Goal: Task Accomplishment & Management: Complete application form

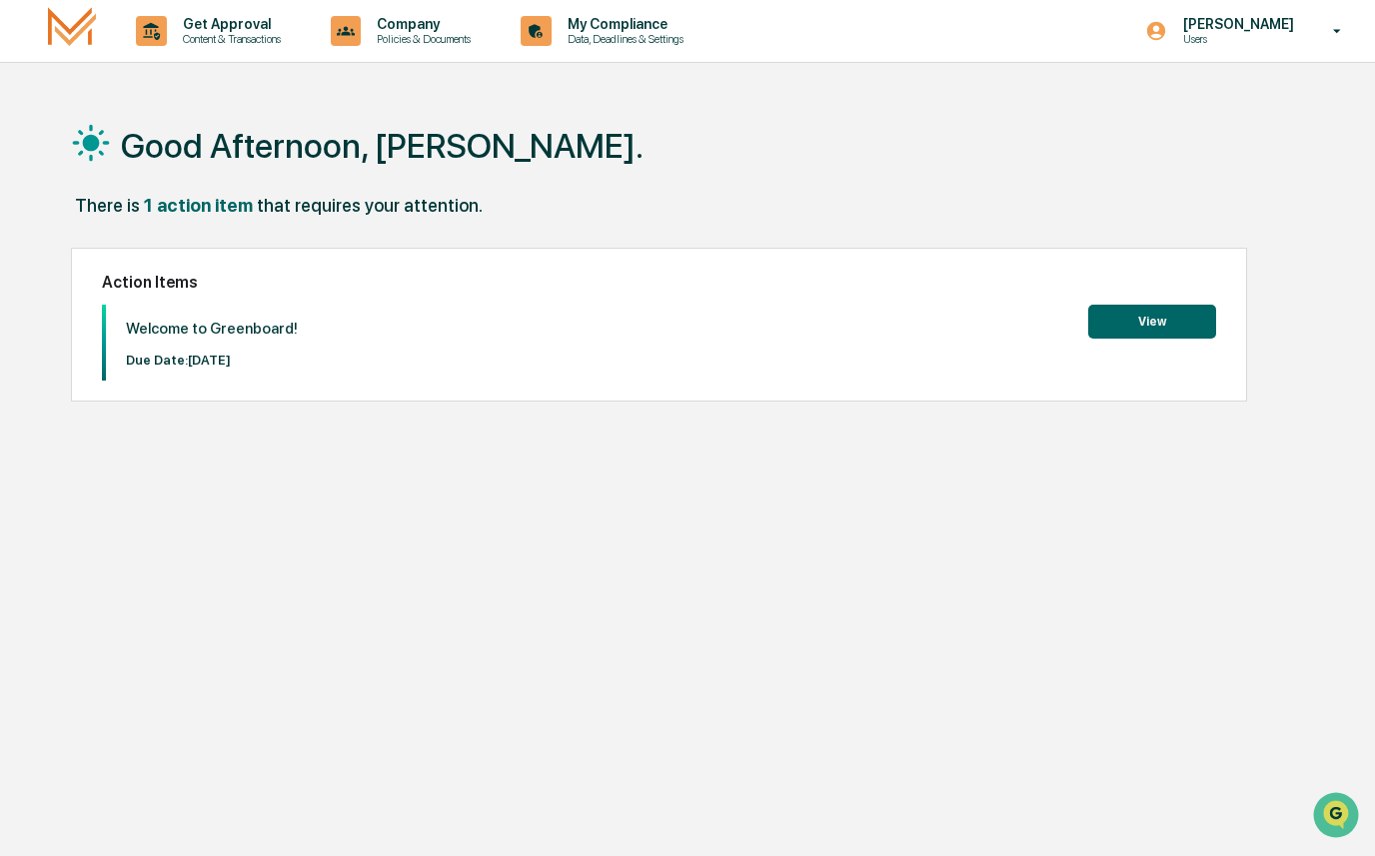
click at [1169, 326] on button "View" at bounding box center [1152, 322] width 128 height 34
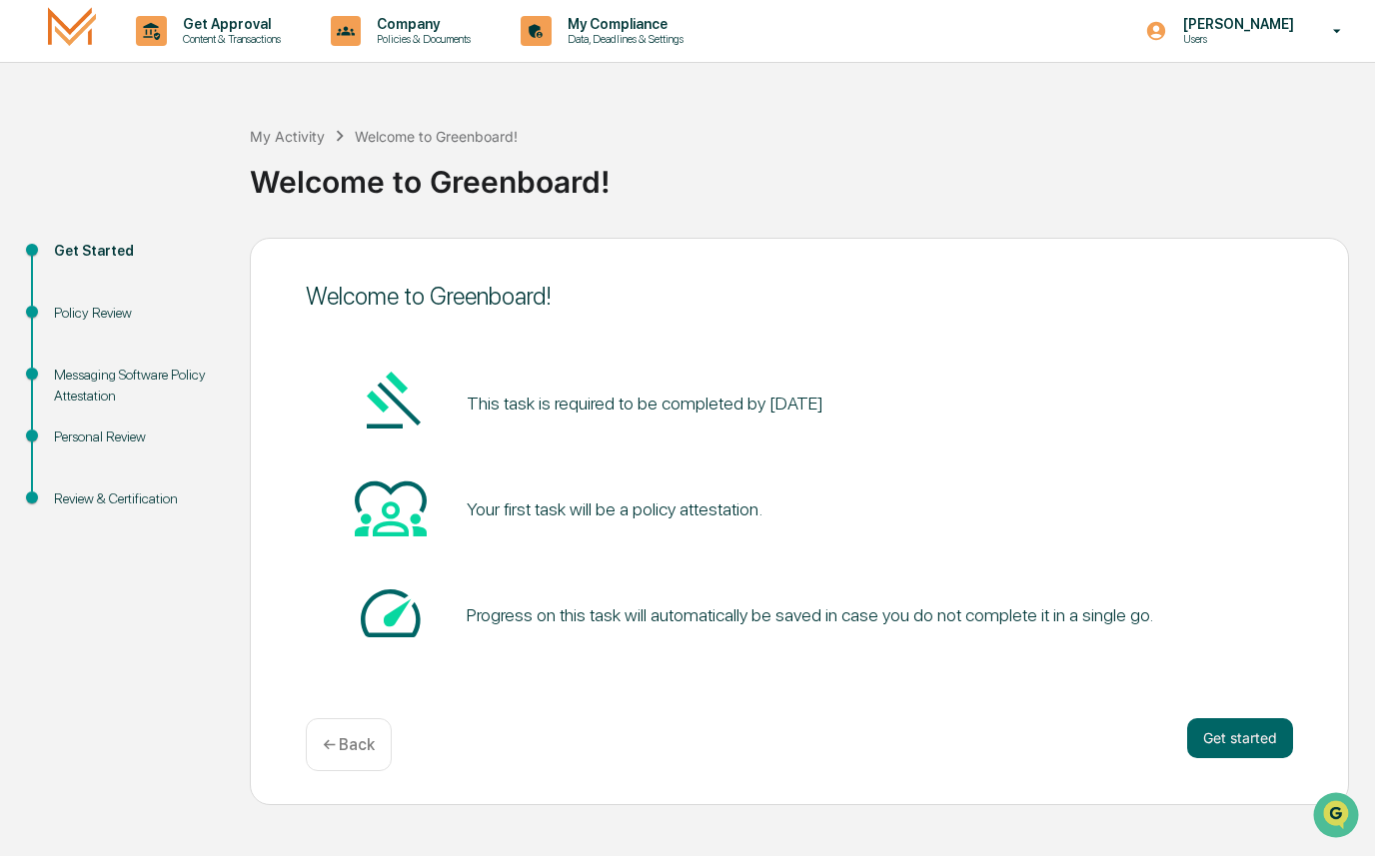
click at [646, 519] on div "Your first task will be a policy attestation." at bounding box center [614, 508] width 296 height 21
click at [1229, 742] on button "Get started" at bounding box center [1240, 738] width 106 height 40
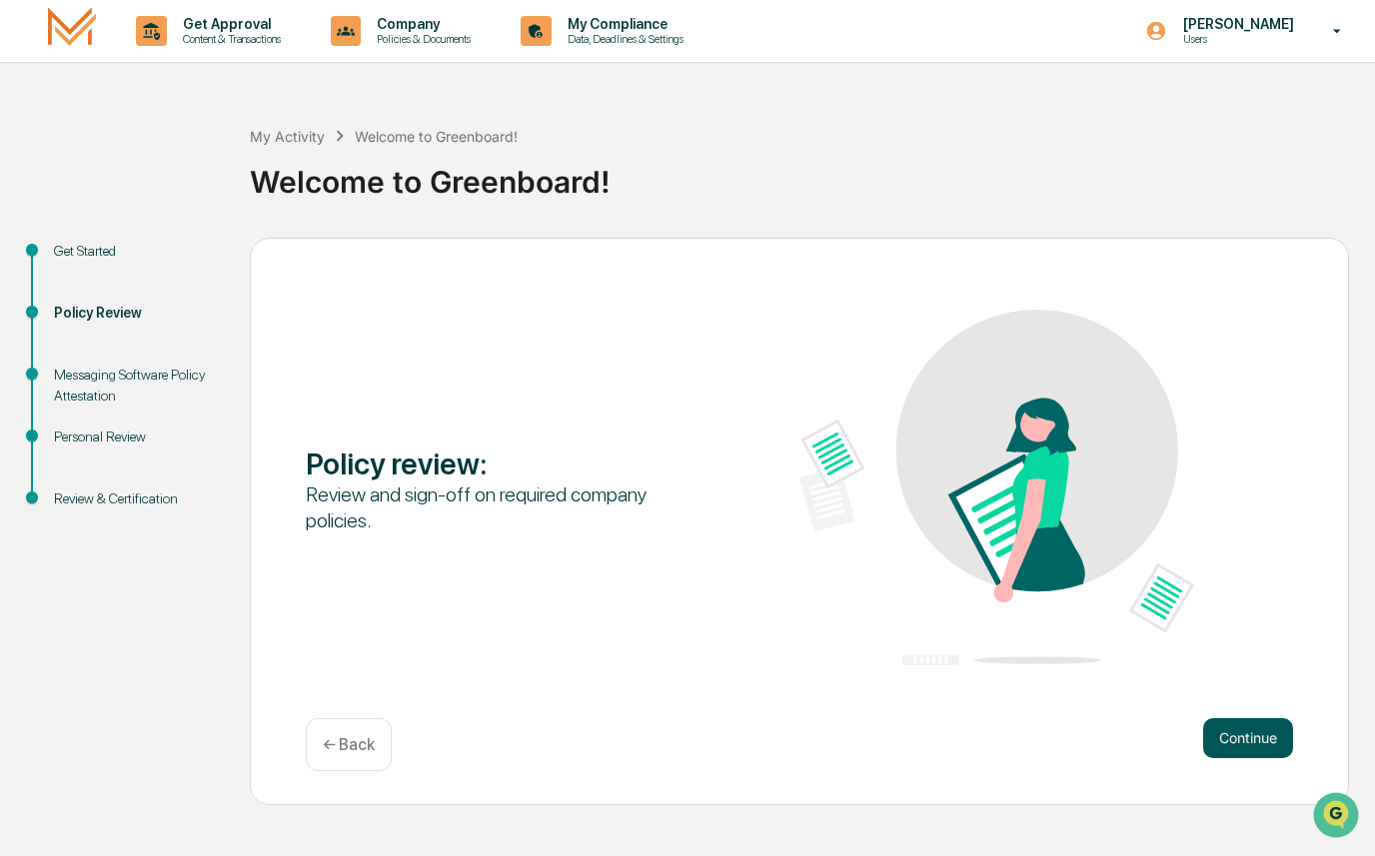
click at [1240, 743] on button "Continue" at bounding box center [1248, 738] width 90 height 40
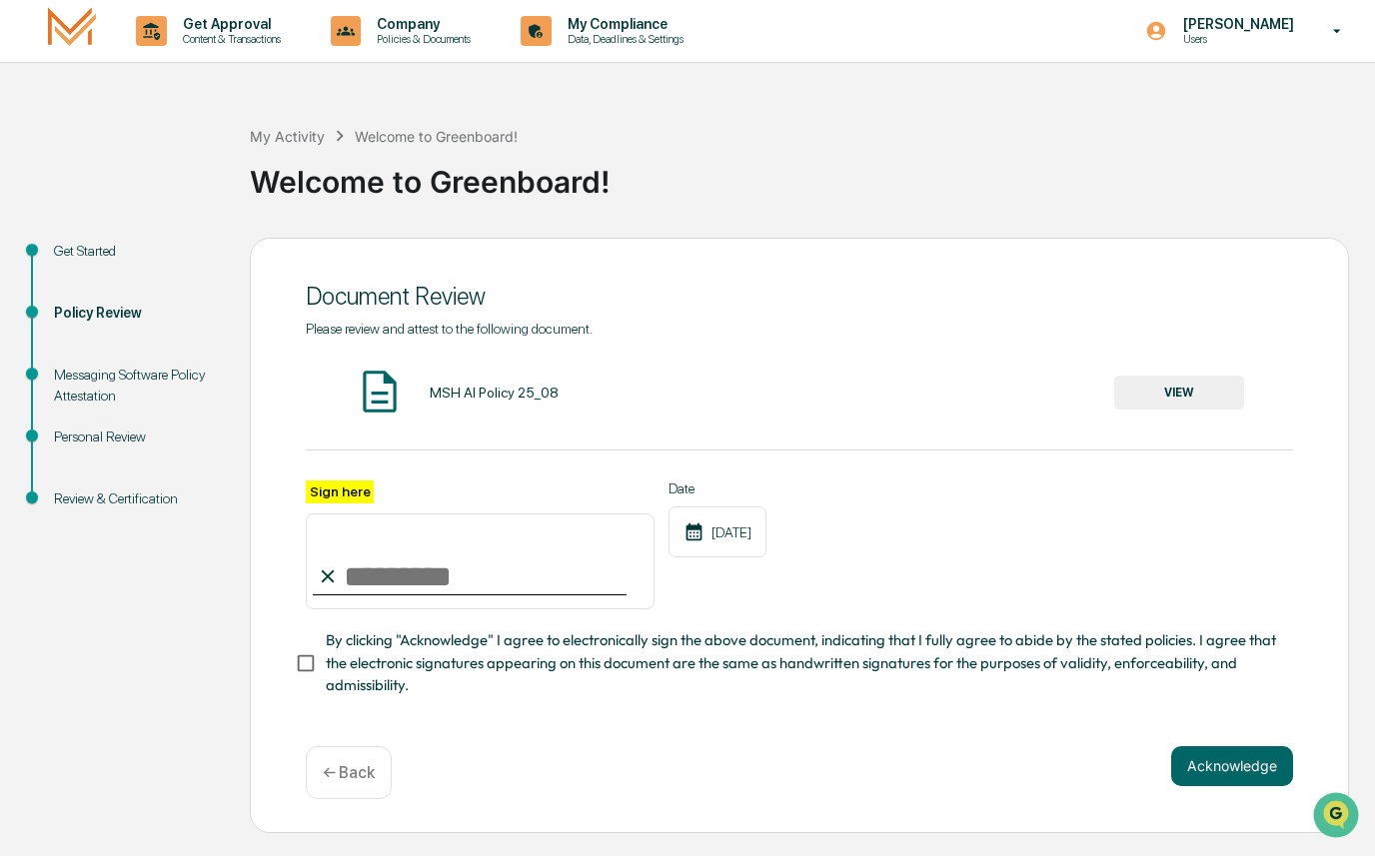
click at [352, 564] on input "Sign here" at bounding box center [480, 561] width 349 height 96
type input "**********"
click at [411, 362] on div "**********" at bounding box center [799, 509] width 987 height 377
click at [1196, 398] on button "VIEW" at bounding box center [1179, 393] width 130 height 34
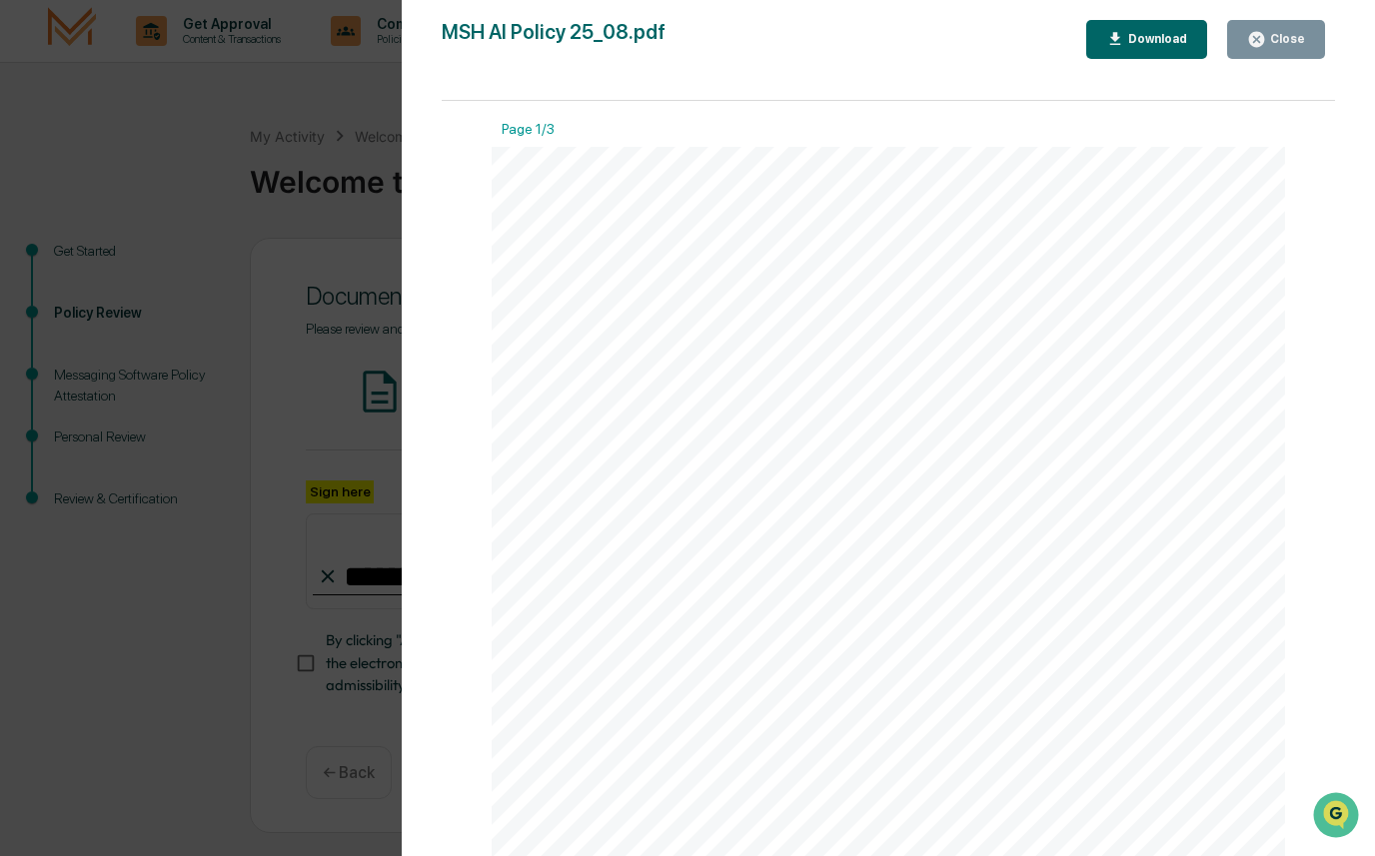
click at [1287, 34] on div "Close" at bounding box center [1285, 39] width 39 height 14
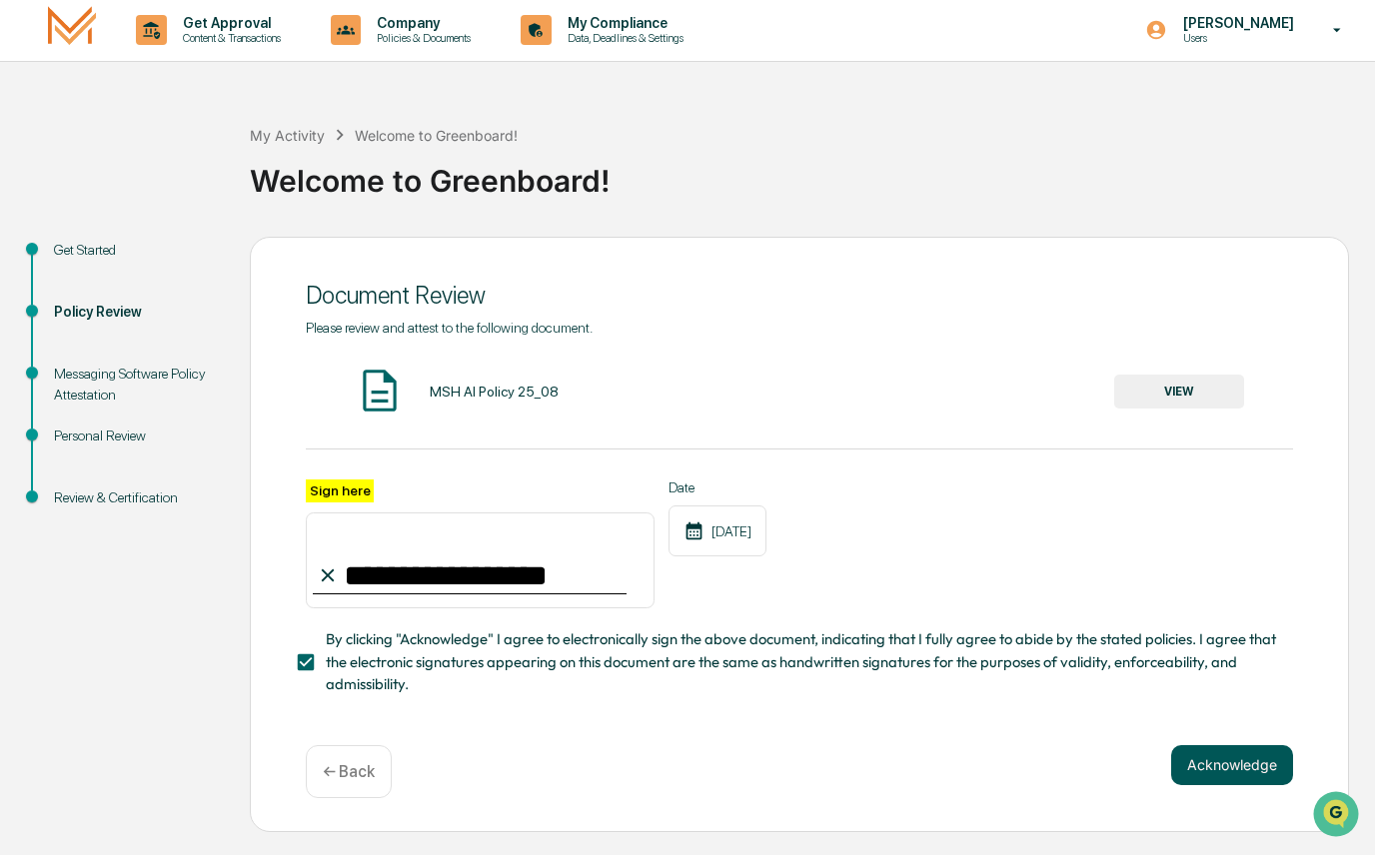
click at [1231, 778] on button "Acknowledge" at bounding box center [1232, 766] width 122 height 40
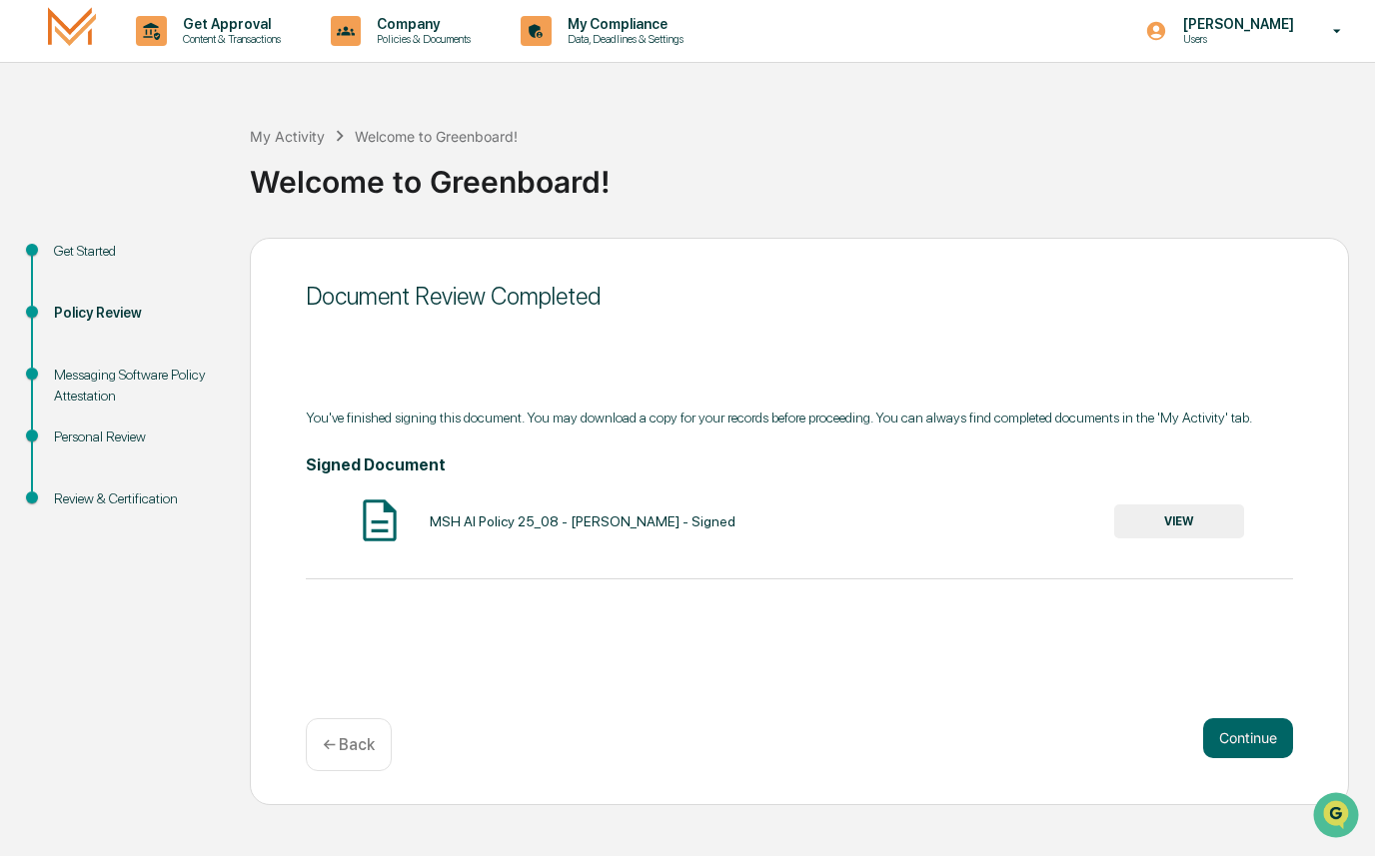
click at [1187, 527] on button "VIEW" at bounding box center [1179, 521] width 130 height 34
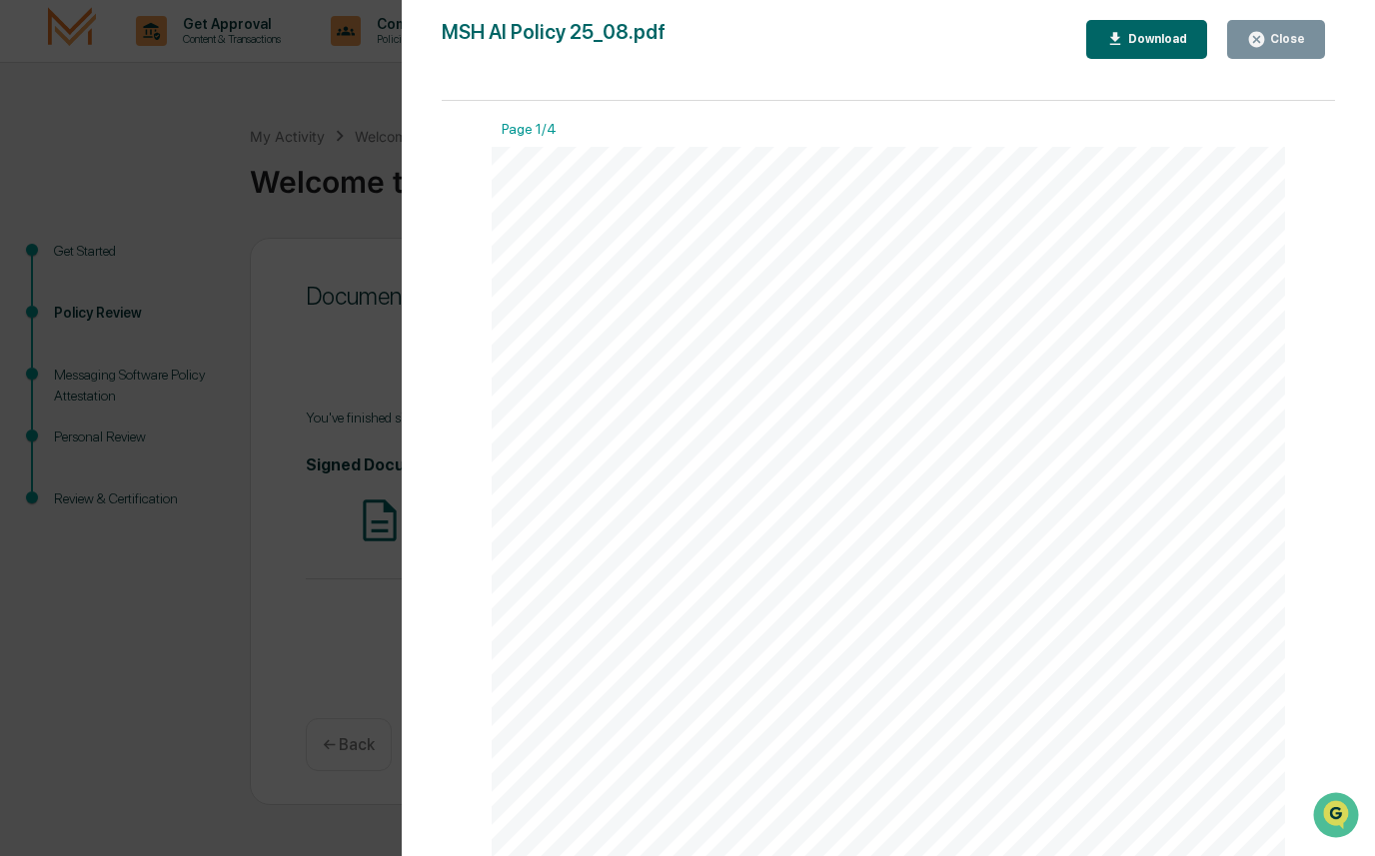
click at [1288, 39] on div "Close" at bounding box center [1285, 39] width 39 height 14
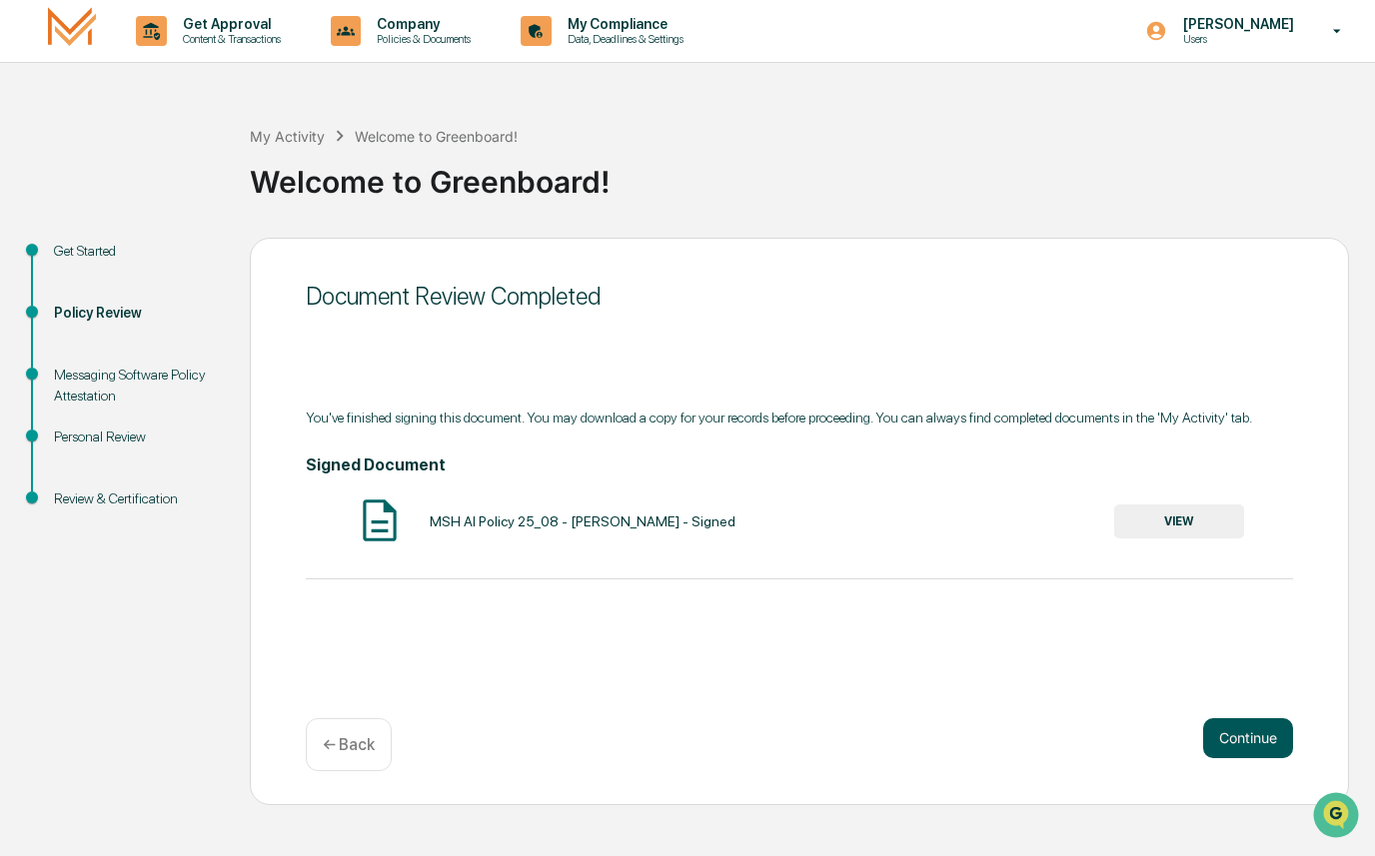
click at [1249, 740] on button "Continue" at bounding box center [1248, 738] width 90 height 40
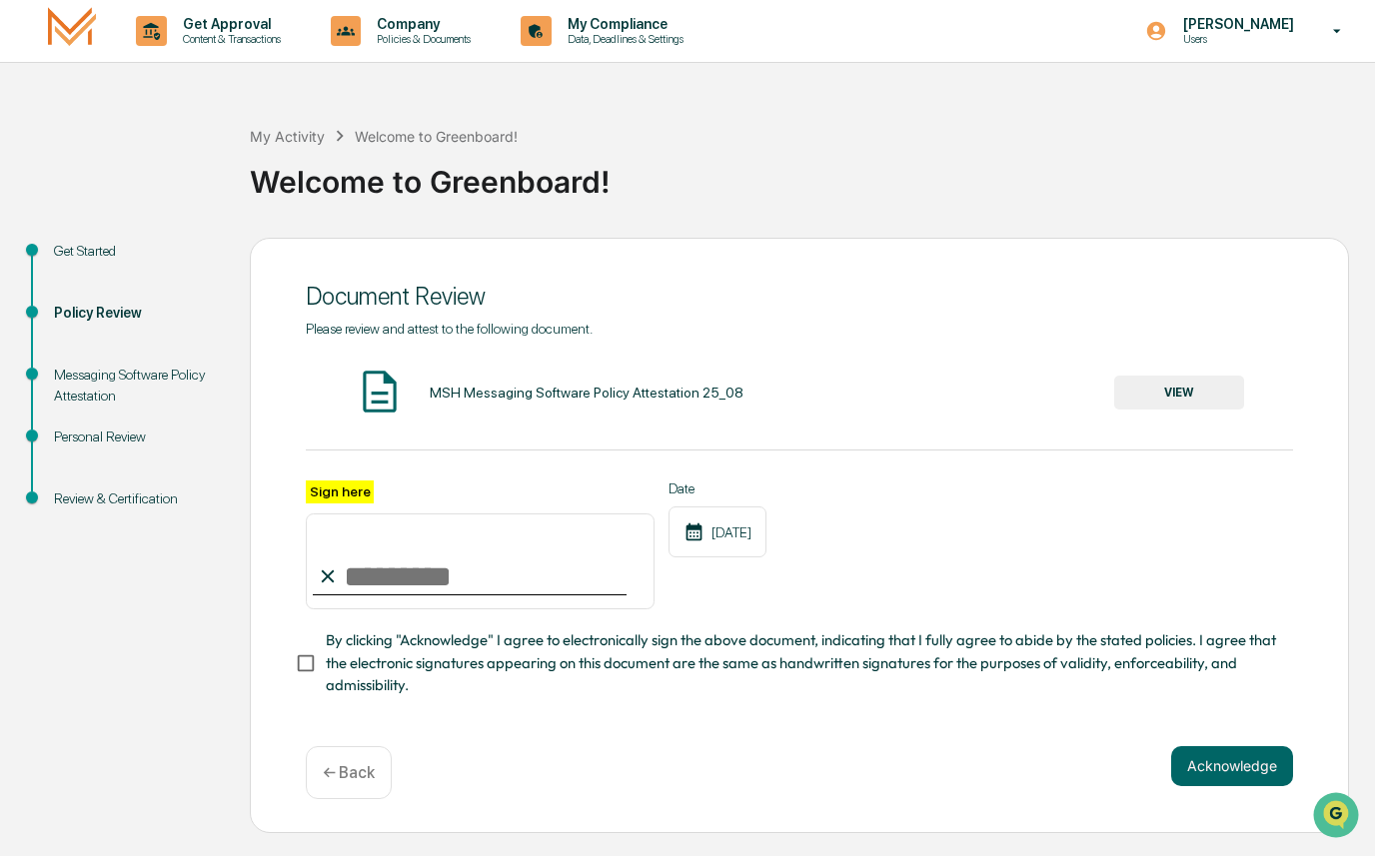
click at [350, 562] on input "Sign here" at bounding box center [480, 561] width 349 height 96
type input "**********"
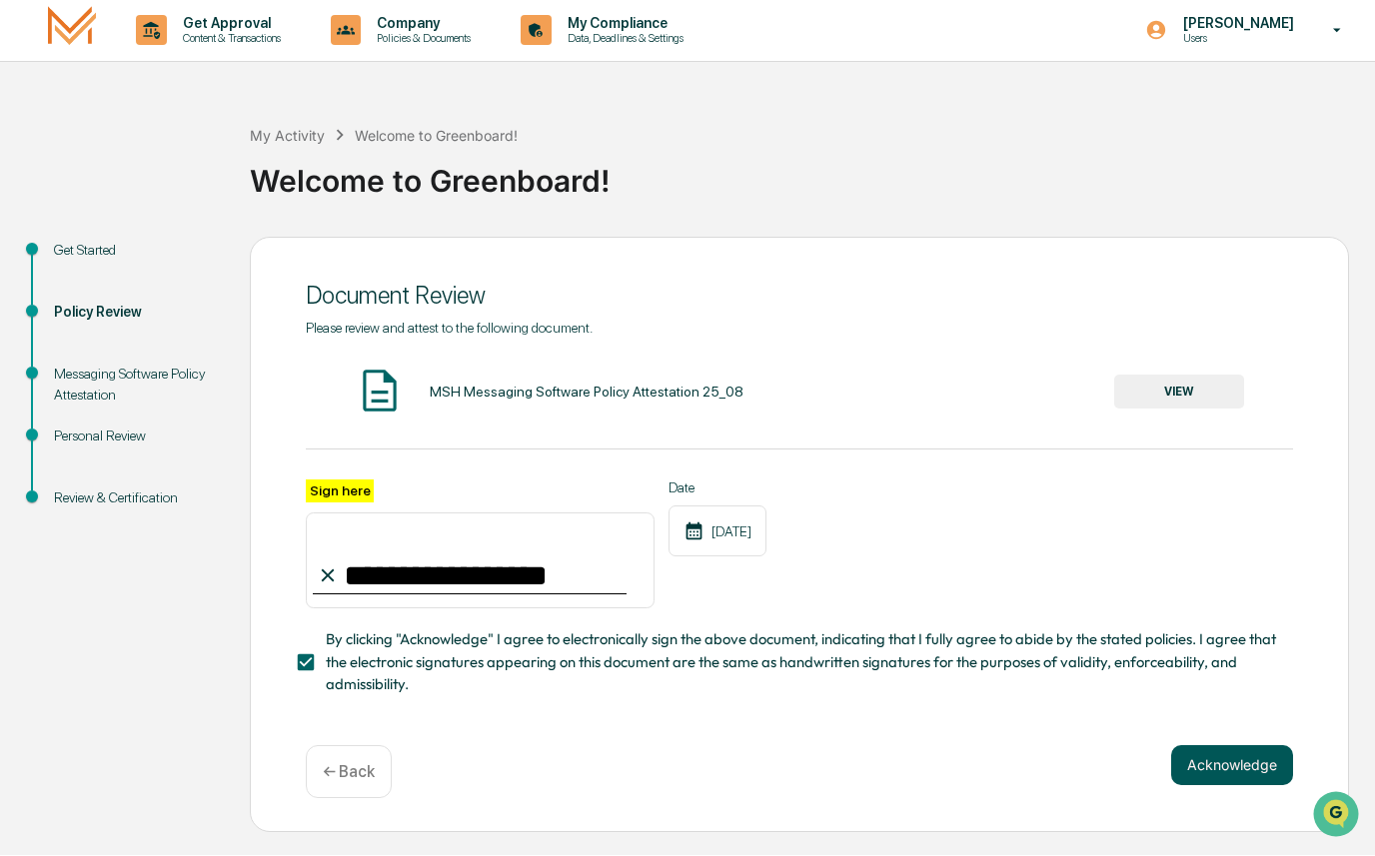
click at [1226, 763] on button "Acknowledge" at bounding box center [1232, 766] width 122 height 40
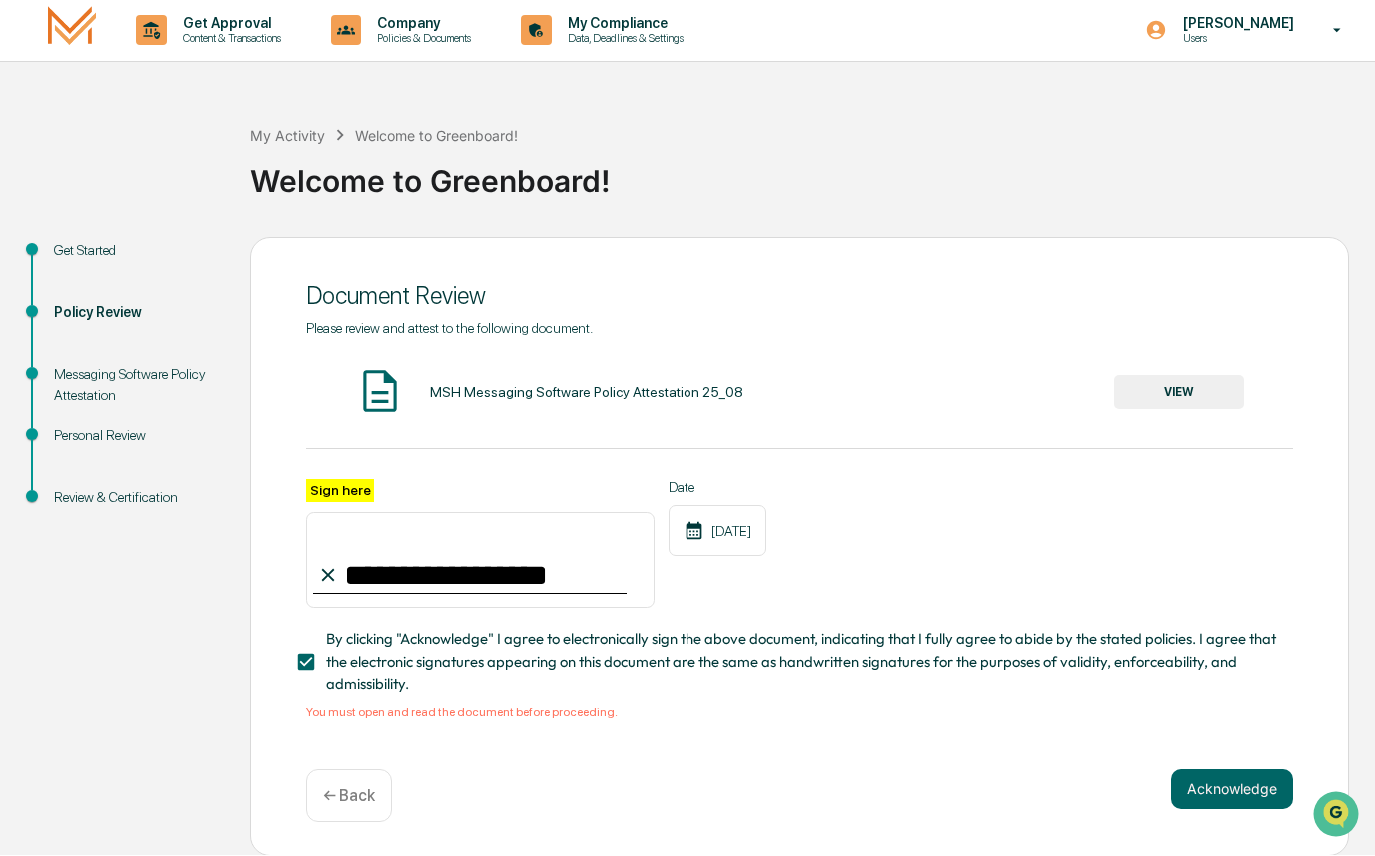
click at [1191, 410] on button "VIEW" at bounding box center [1179, 393] width 130 height 34
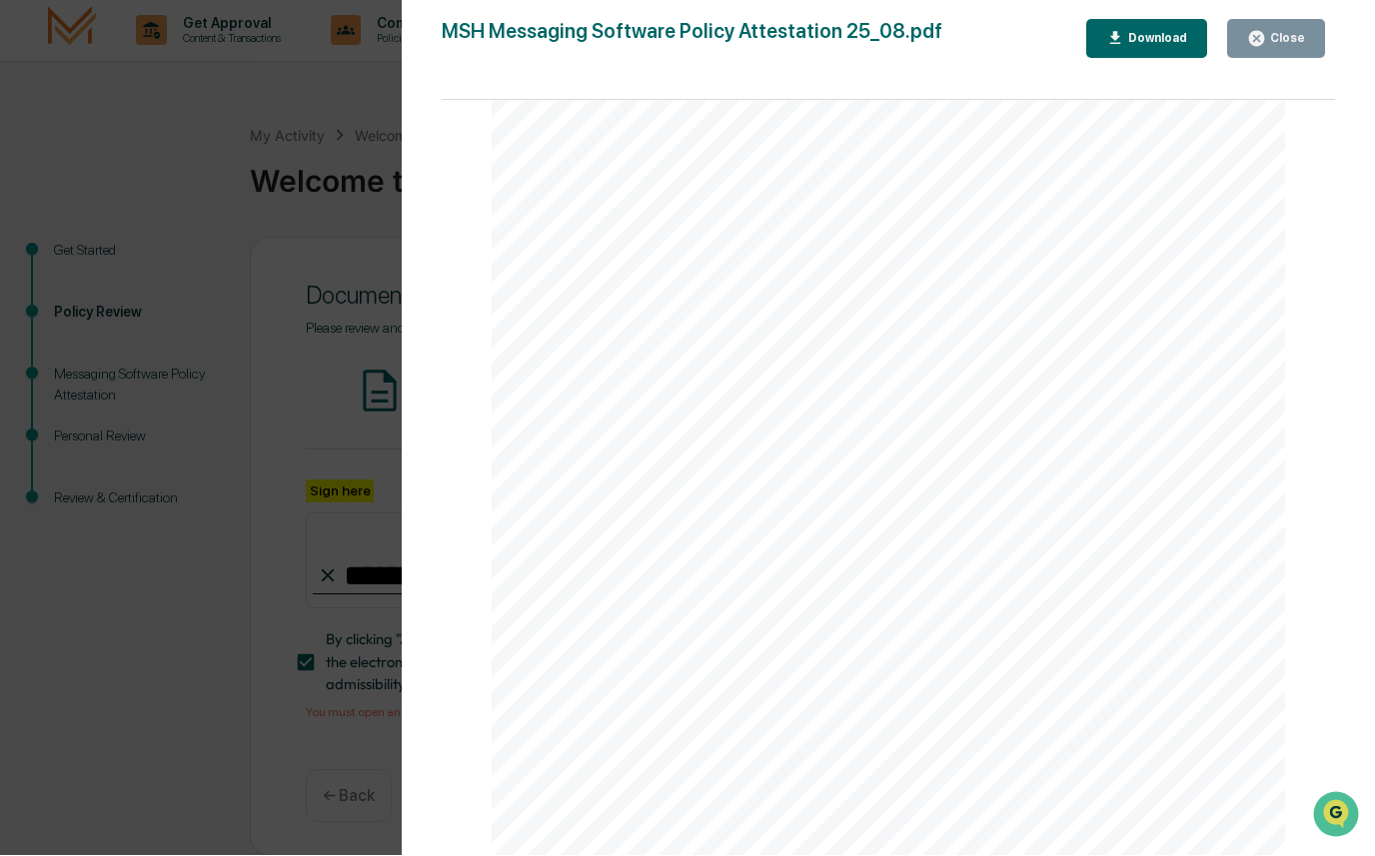
scroll to position [2396, 0]
click at [729, 616] on div "Messaging Software Policy Attestation M.S. Howells & Co., Member FINRA/SIPC Pag…" at bounding box center [887, 449] width 793 height 1027
click at [1293, 37] on div "Close" at bounding box center [1285, 39] width 39 height 14
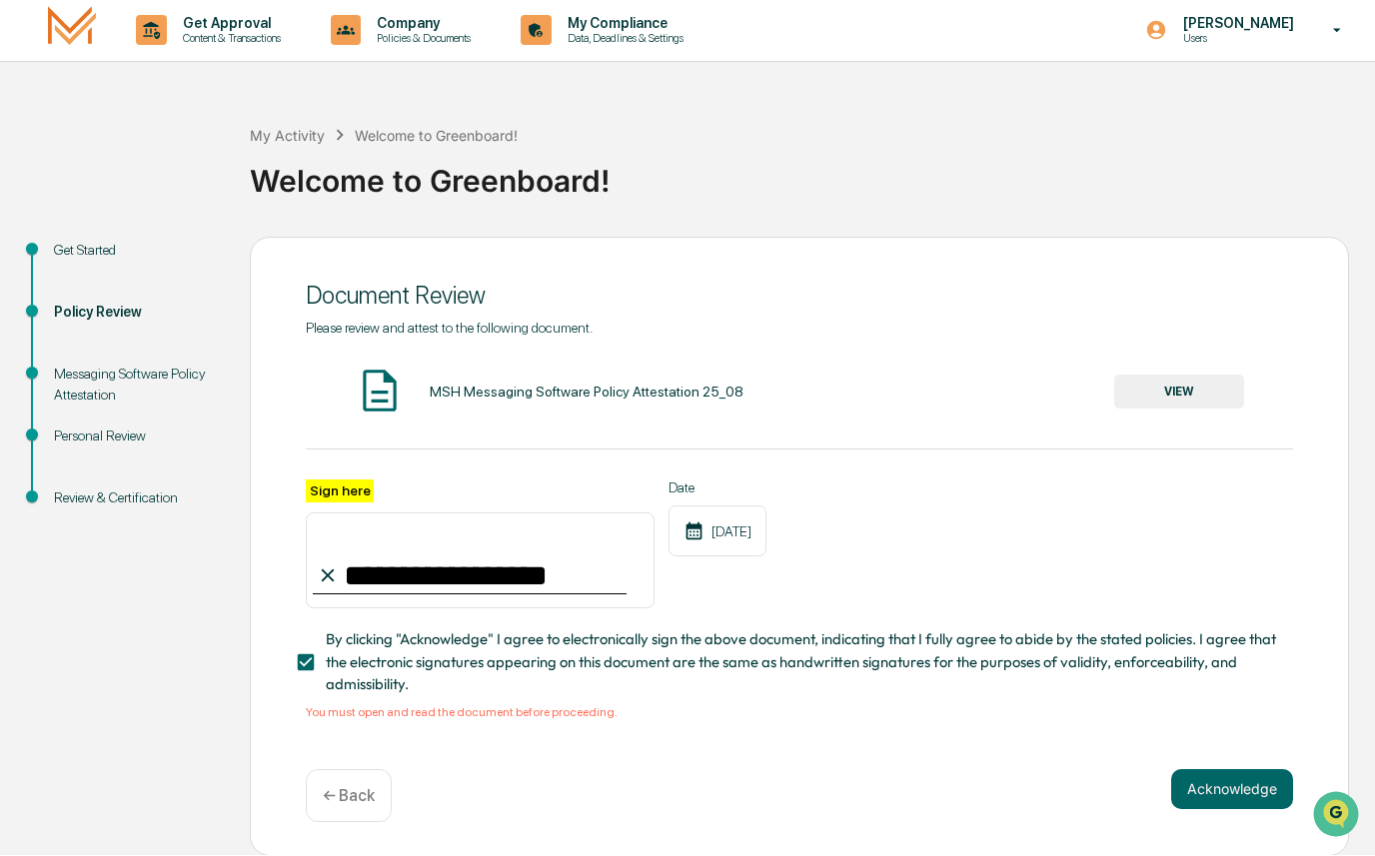
click at [1231, 806] on button "Acknowledge" at bounding box center [1232, 790] width 122 height 40
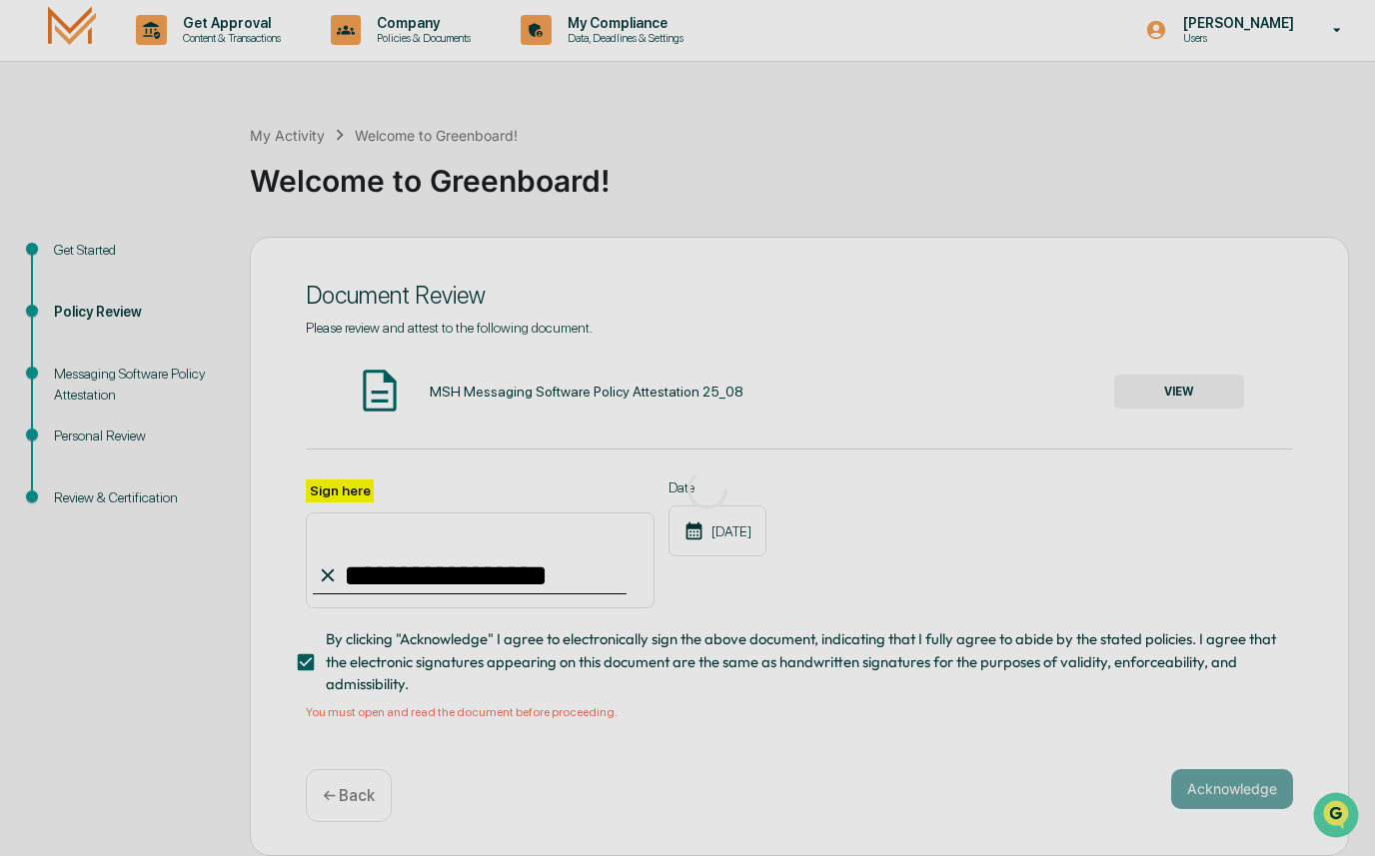
scroll to position [0, 0]
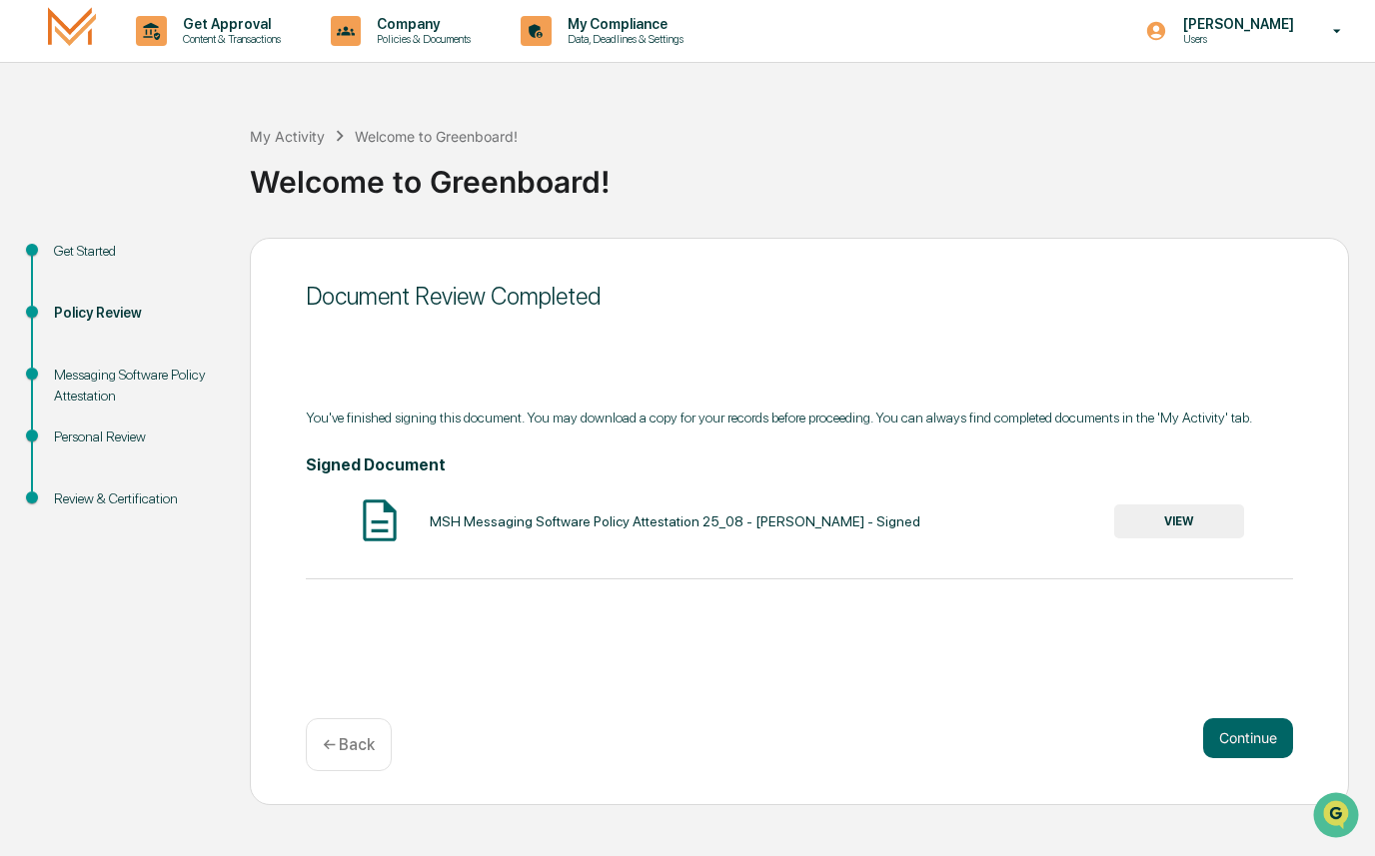
click at [1171, 537] on button "VIEW" at bounding box center [1179, 521] width 130 height 34
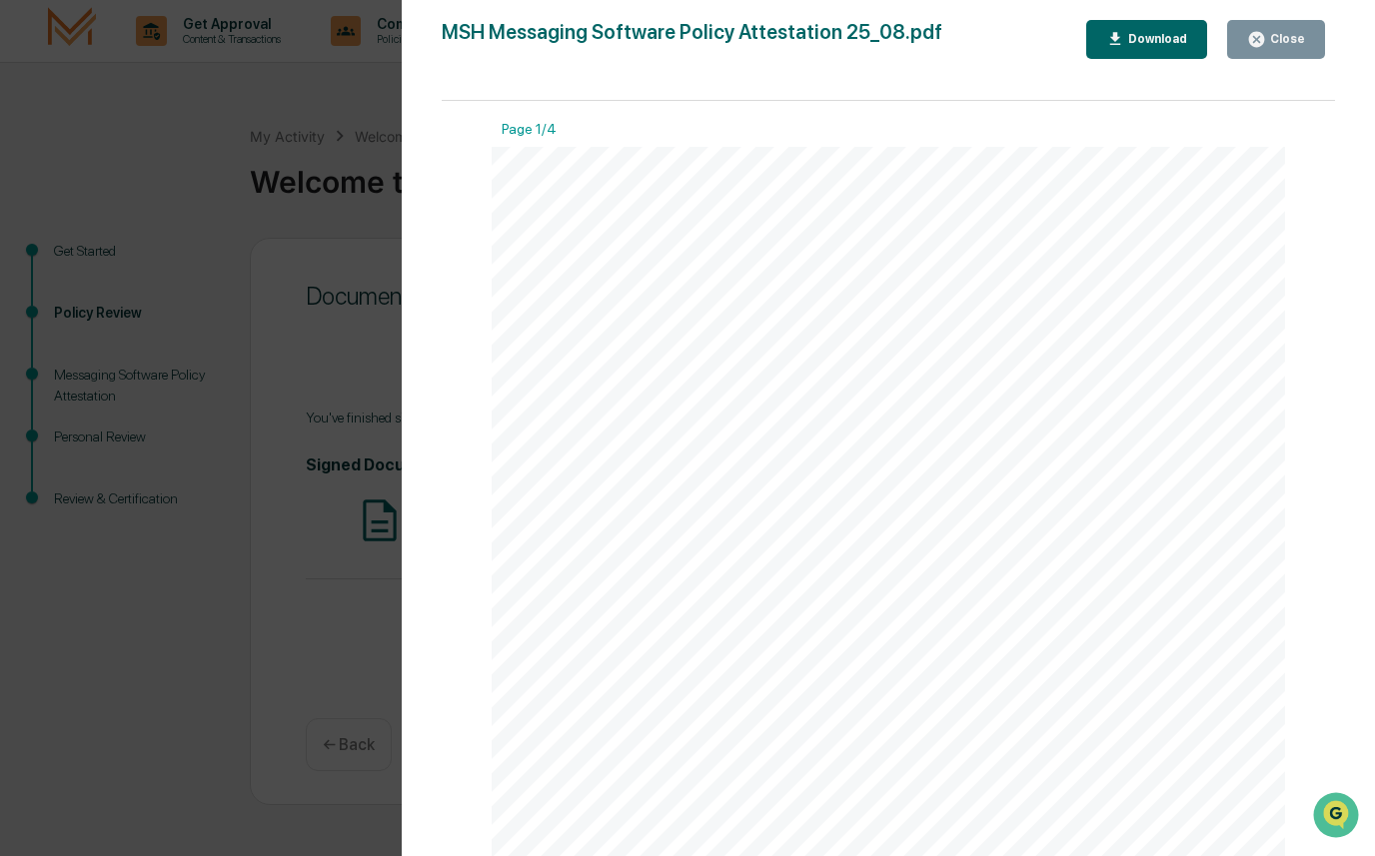
click at [1287, 29] on button "Close" at bounding box center [1276, 39] width 98 height 39
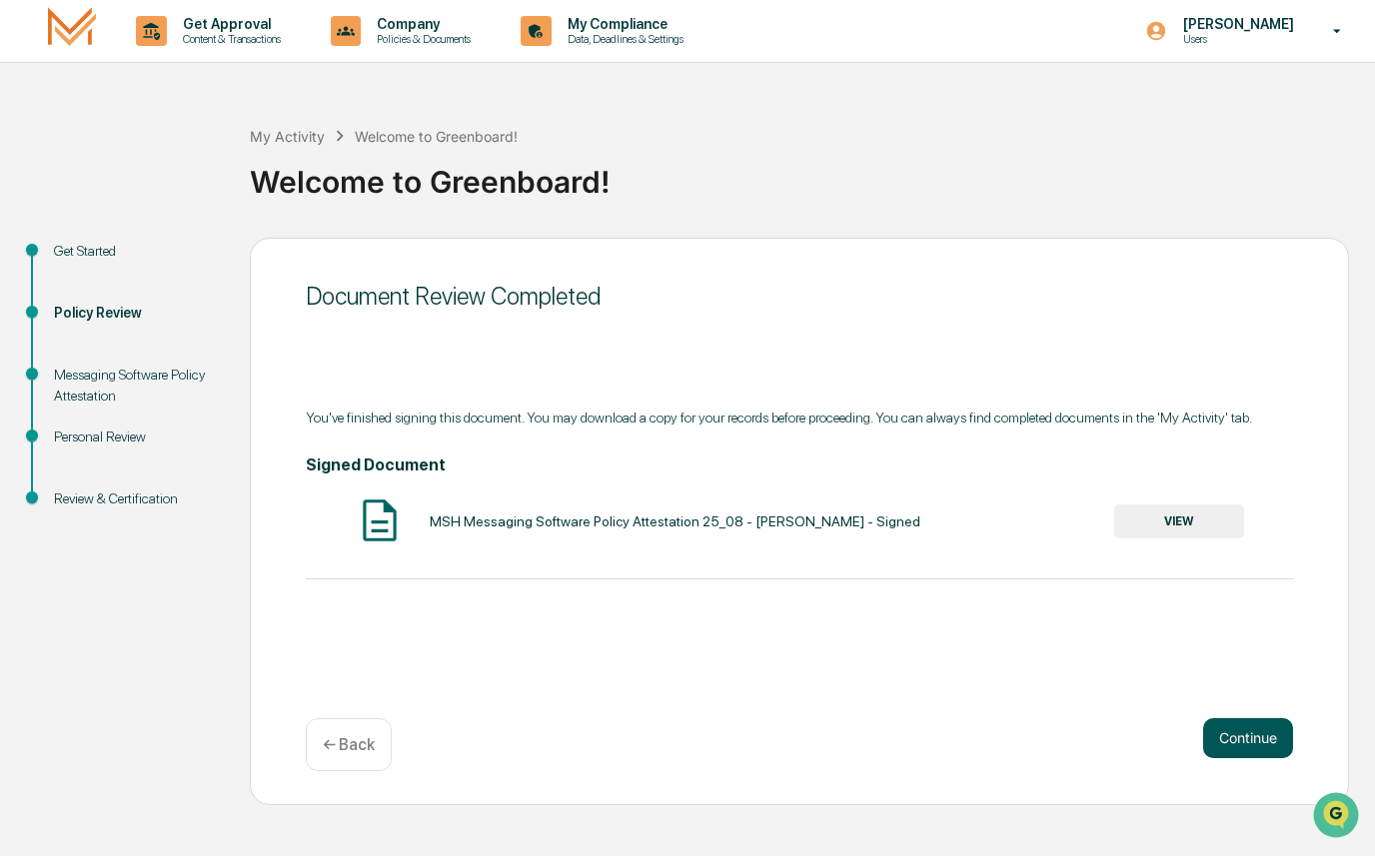
click at [1242, 737] on button "Continue" at bounding box center [1248, 738] width 90 height 40
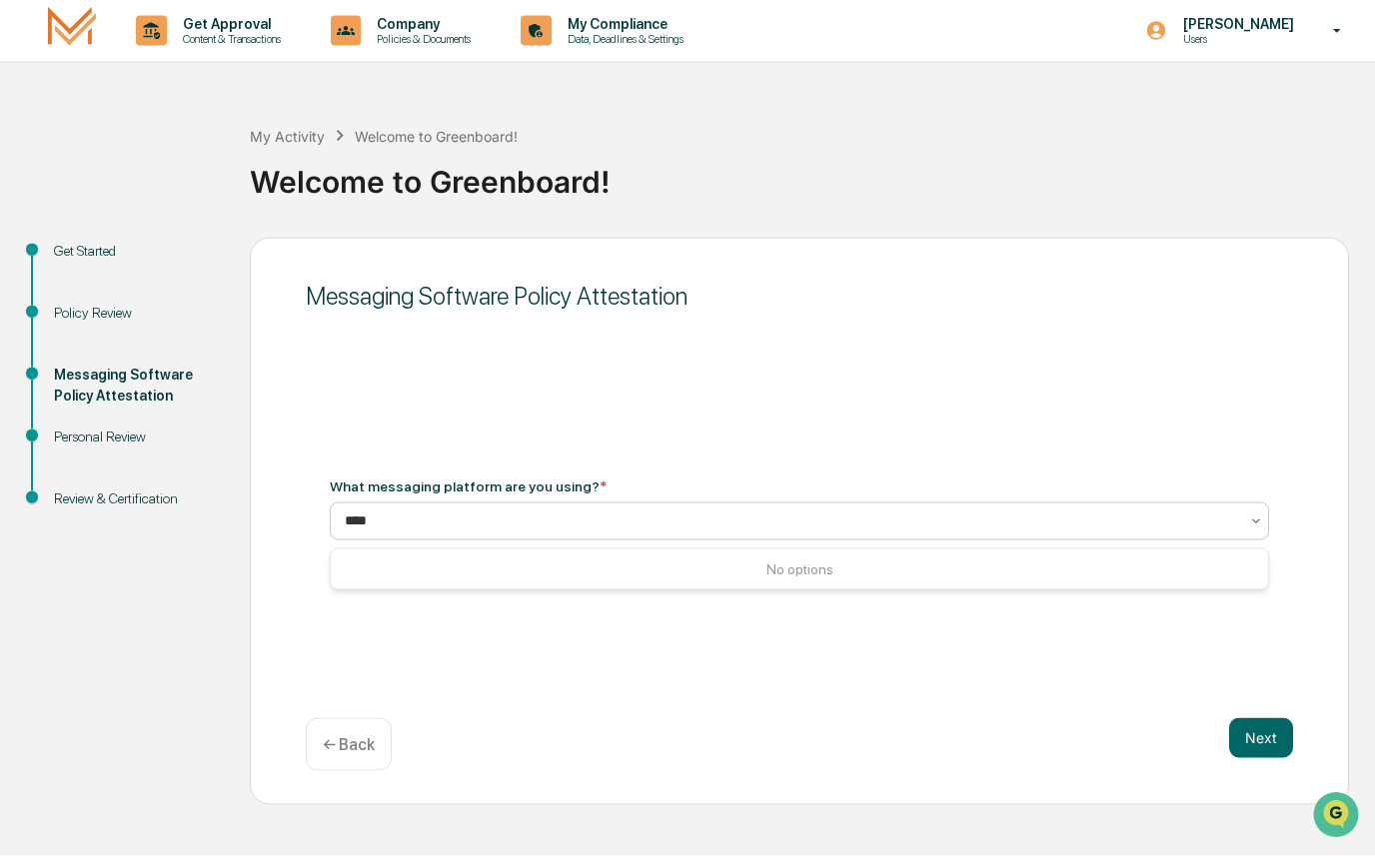
click at [840, 579] on div "No options" at bounding box center [799, 569] width 937 height 32
type input "****"
click at [1262, 746] on button "Next" at bounding box center [1261, 738] width 64 height 40
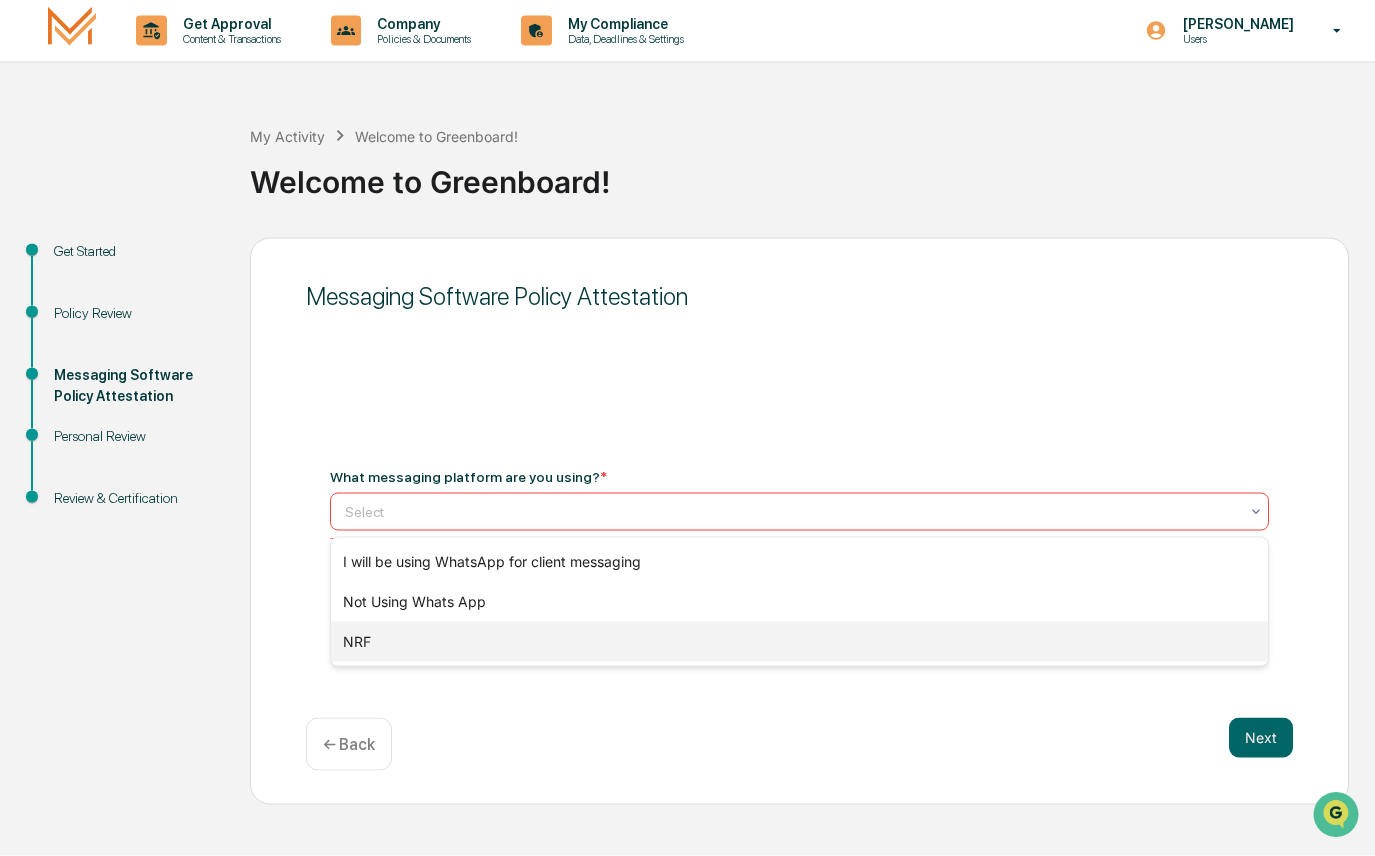
click at [484, 652] on div "NRF" at bounding box center [799, 642] width 937 height 40
click at [484, 611] on div "Not Using Whats App" at bounding box center [799, 602] width 937 height 40
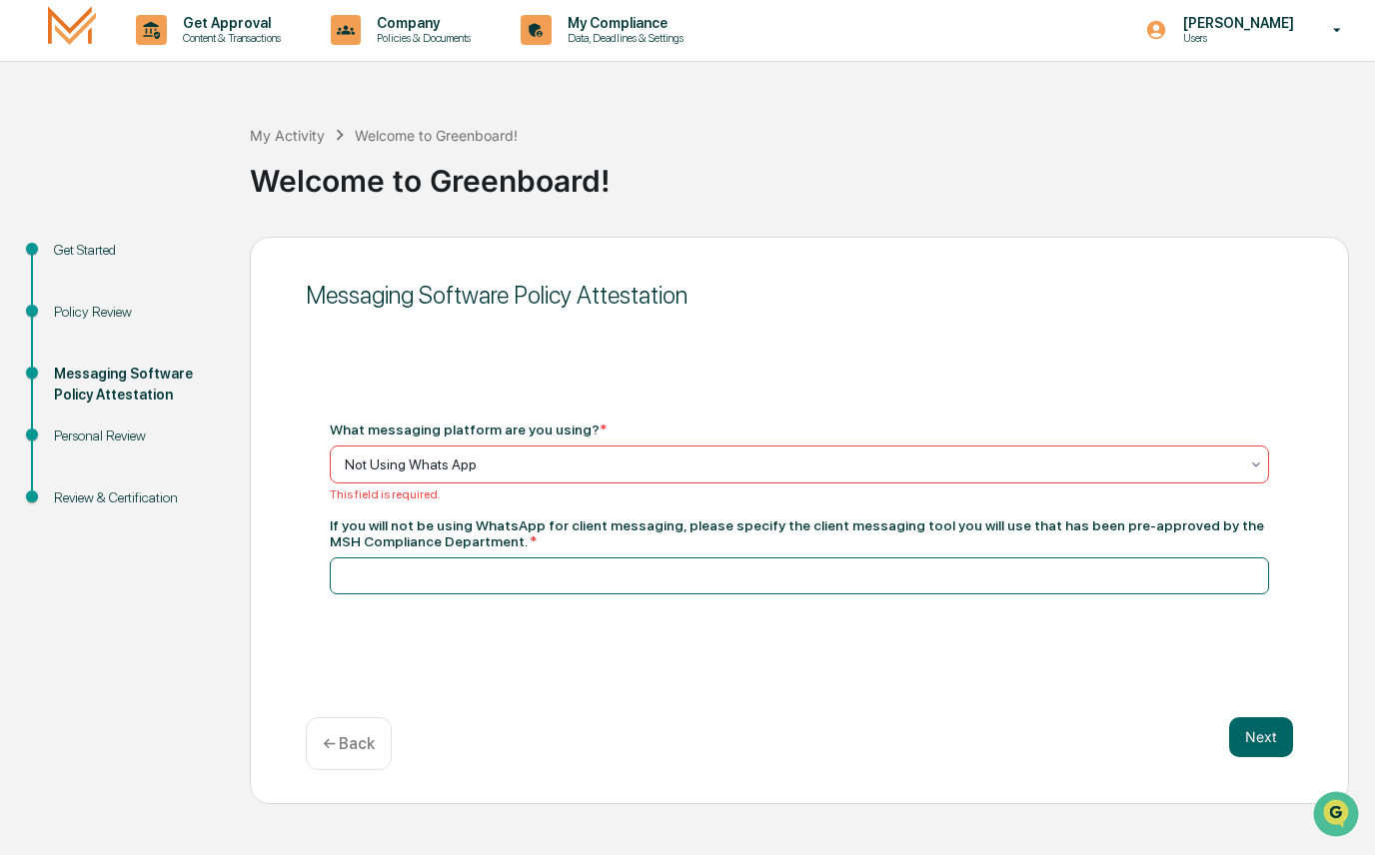
click at [531, 569] on input at bounding box center [799, 576] width 939 height 37
type input "****"
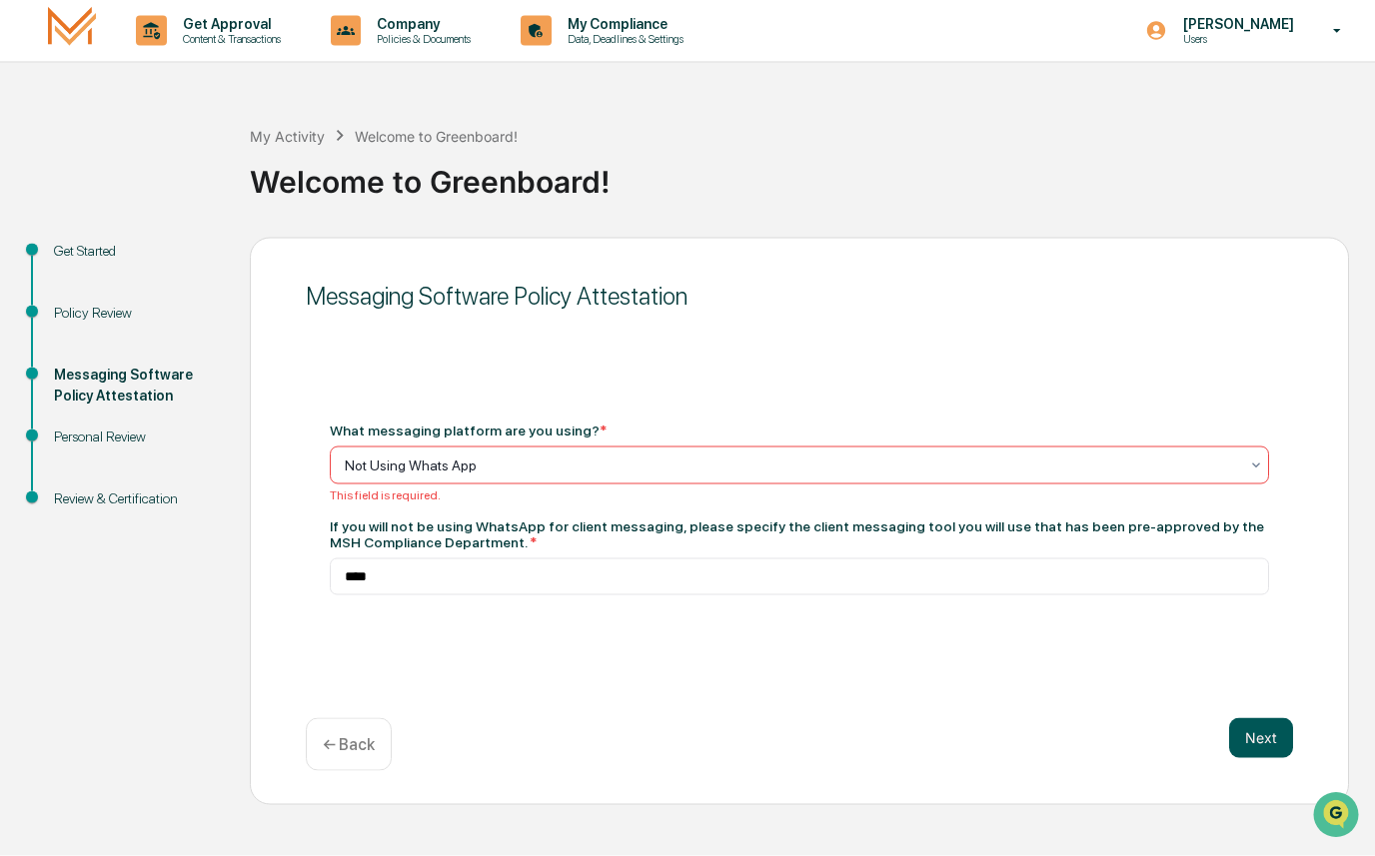
click at [1262, 749] on button "Next" at bounding box center [1261, 738] width 64 height 40
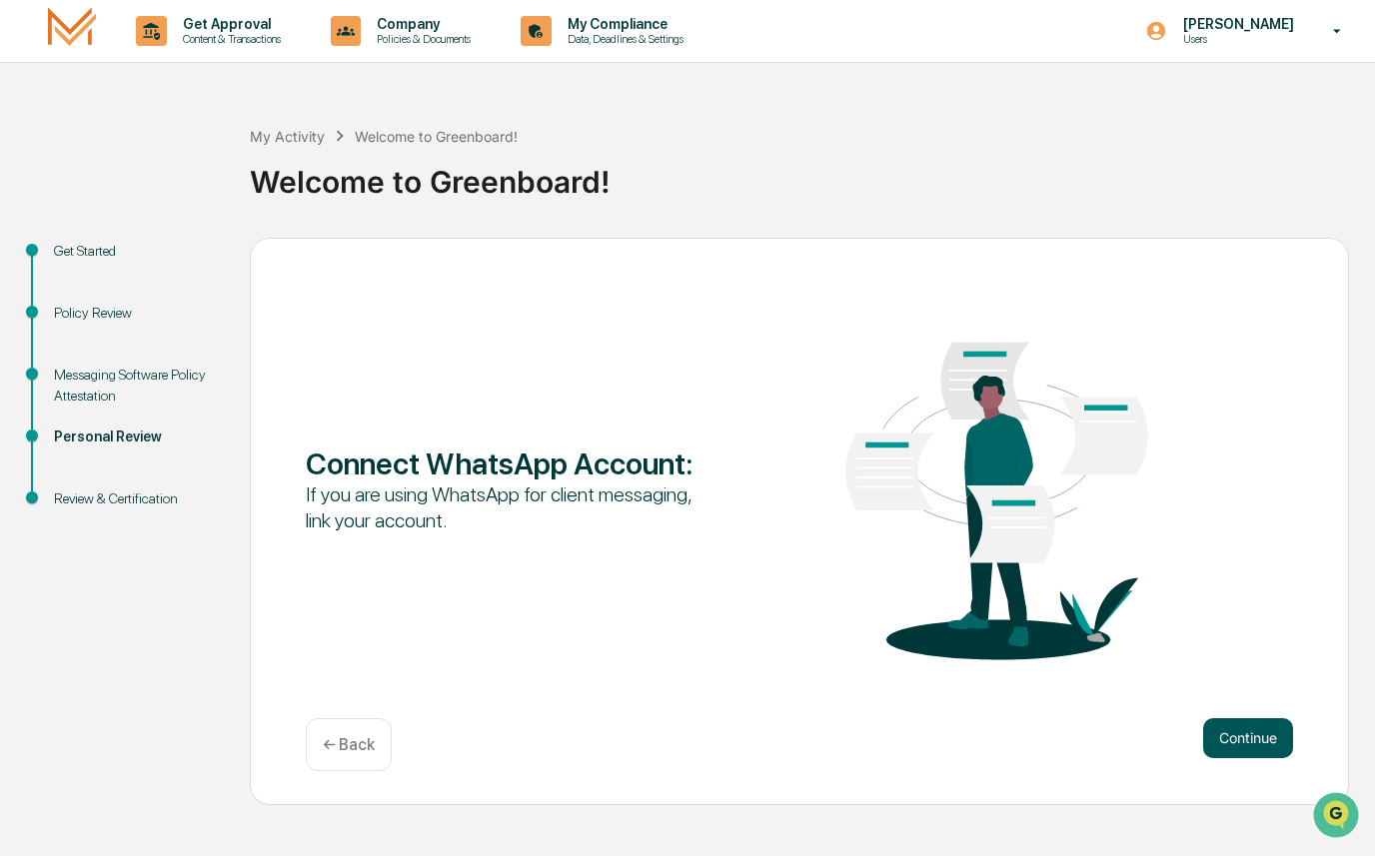
click at [1265, 728] on button "Continue" at bounding box center [1248, 738] width 90 height 40
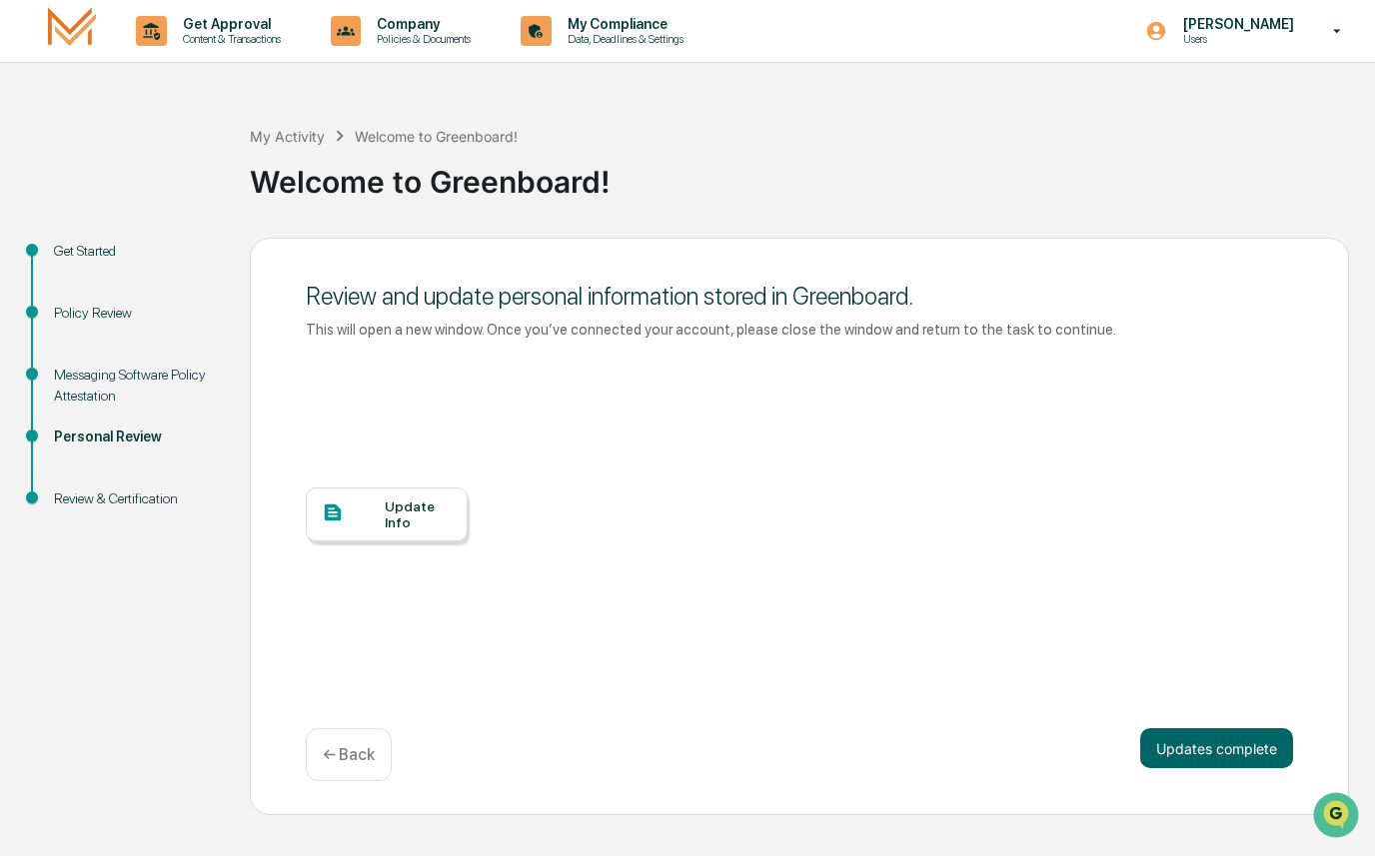
click at [343, 526] on div at bounding box center [353, 513] width 63 height 25
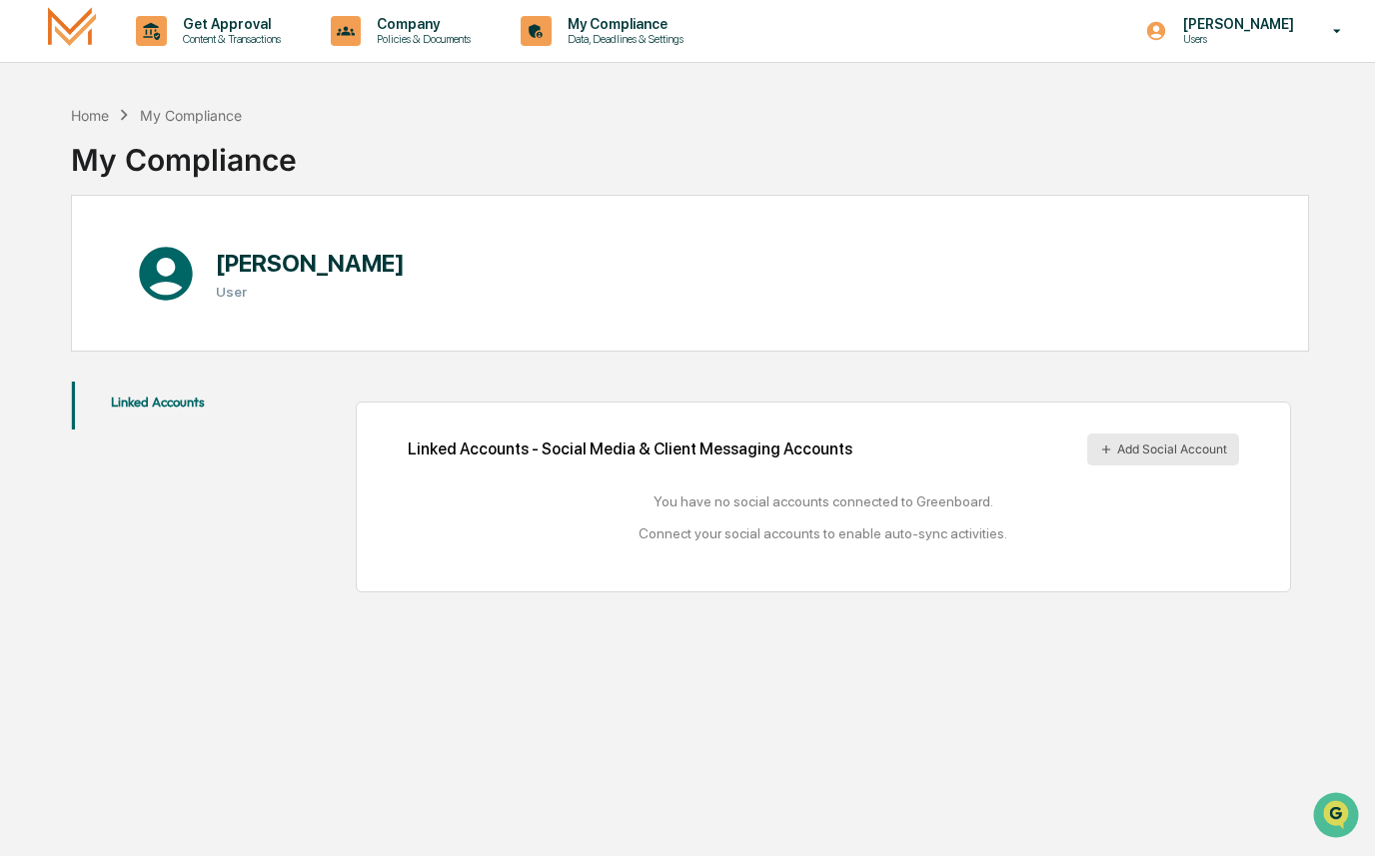
click at [1149, 453] on button "Add Social Account" at bounding box center [1163, 450] width 152 height 32
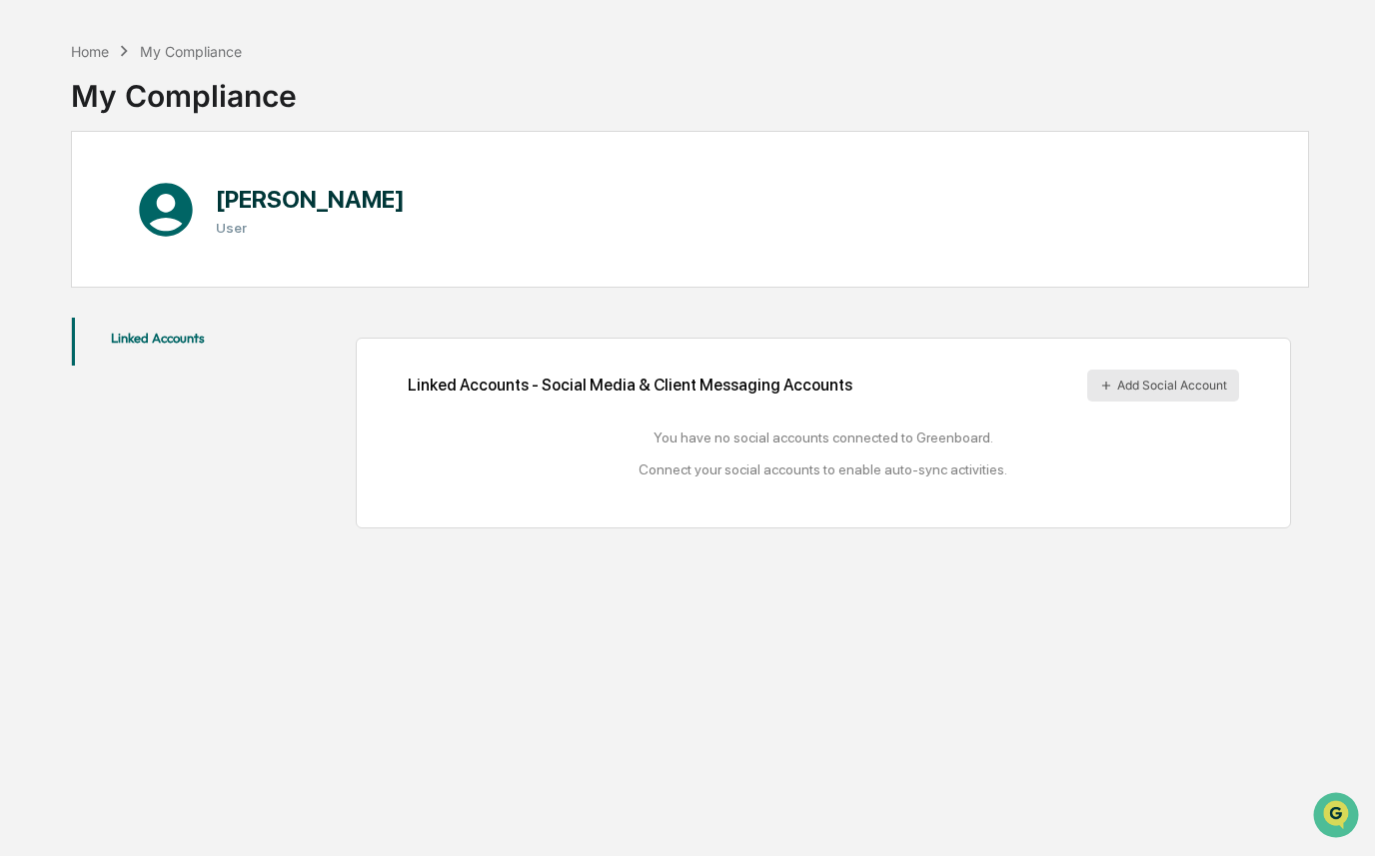
scroll to position [65, 0]
click at [1136, 386] on button "Add Social Account" at bounding box center [1163, 385] width 152 height 32
click at [1144, 401] on button "Add Social Account" at bounding box center [1163, 385] width 152 height 32
click at [1143, 401] on button "Add Social Account" at bounding box center [1163, 385] width 152 height 32
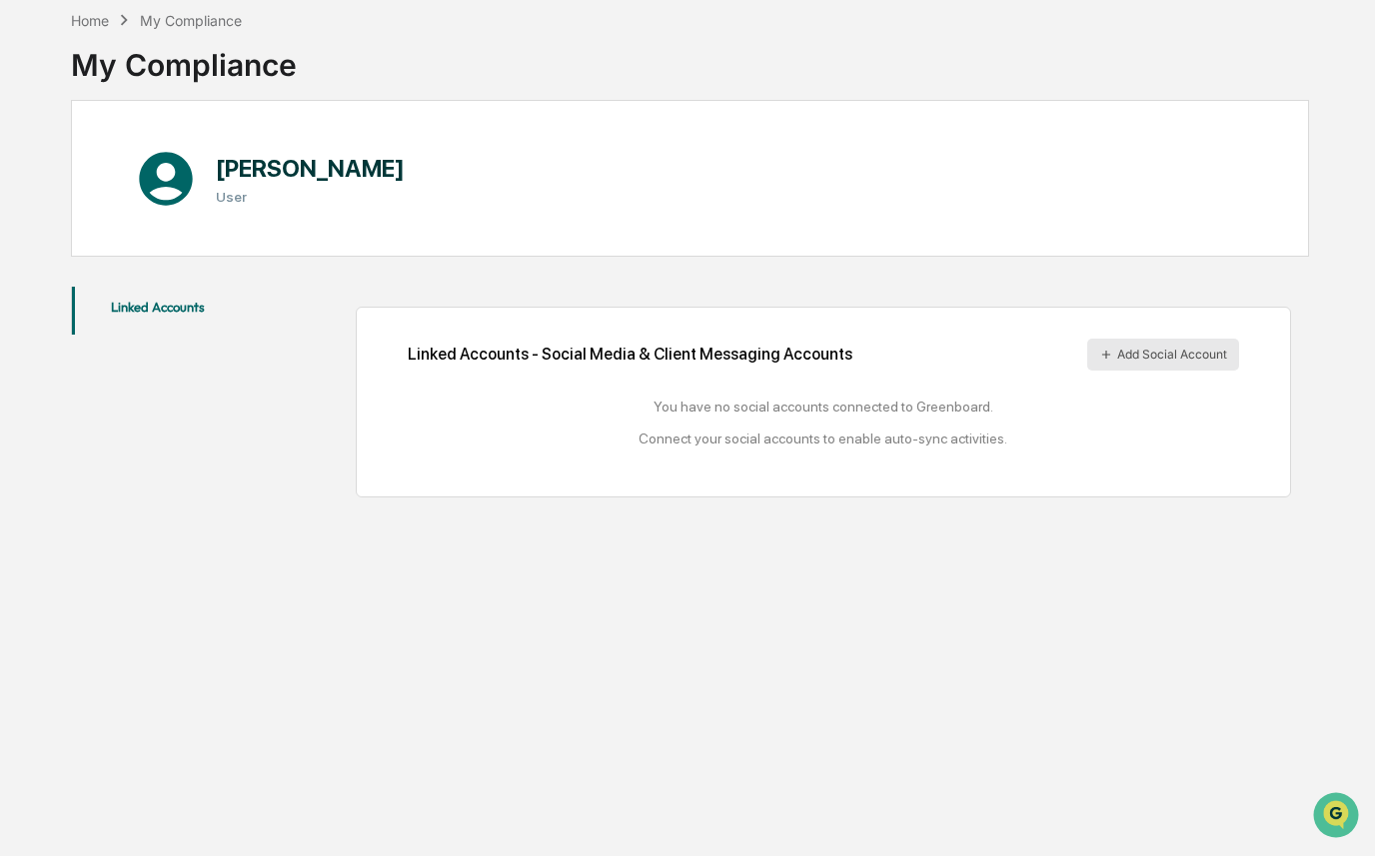
scroll to position [116, 0]
click at [1115, 339] on button "Add Social Account" at bounding box center [1163, 355] width 152 height 32
click at [1156, 339] on button "Add Social Account" at bounding box center [1163, 355] width 152 height 32
click at [133, 294] on button "Linked Accounts" at bounding box center [158, 311] width 172 height 48
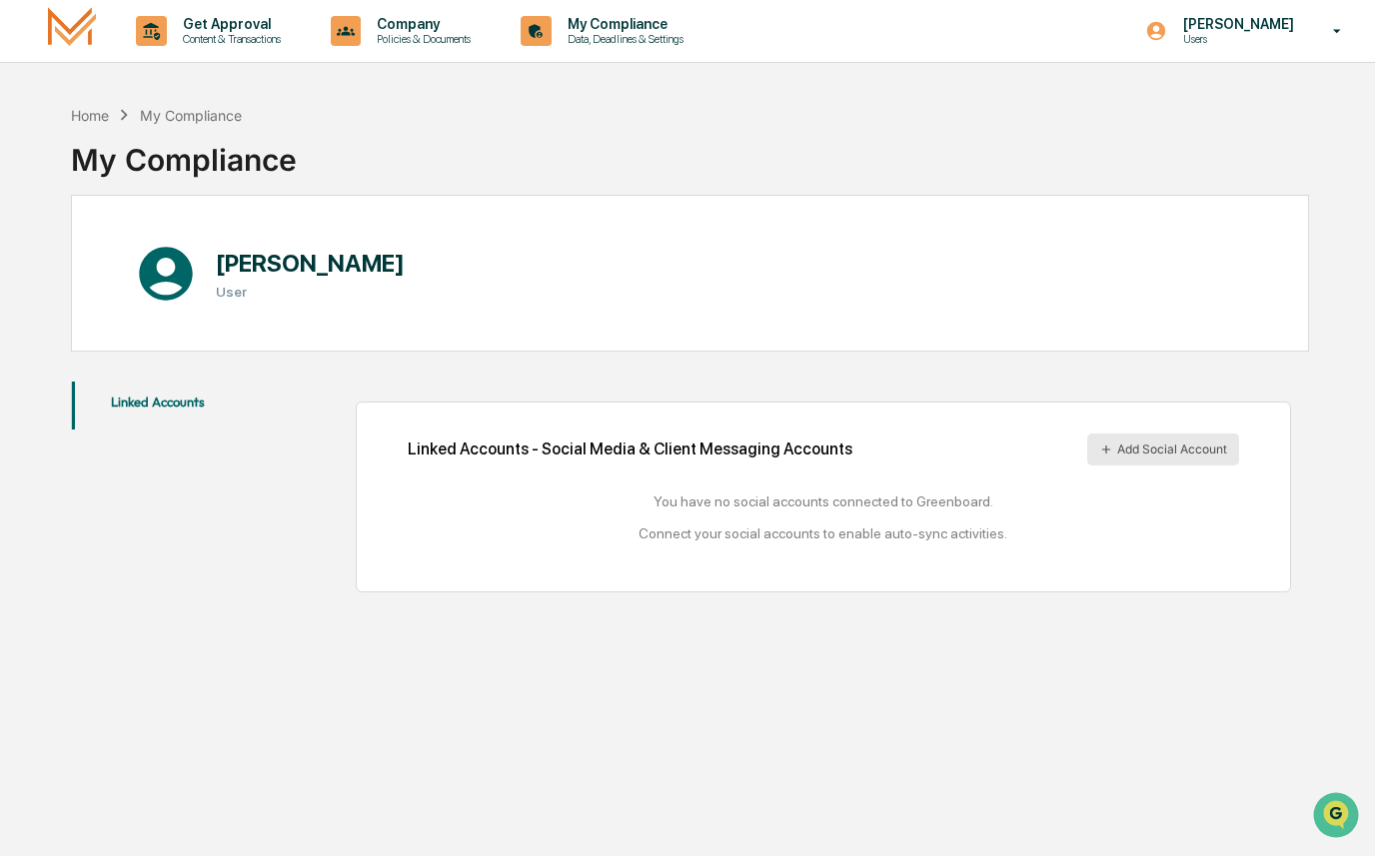
click at [1122, 460] on button "Add Social Account" at bounding box center [1163, 450] width 152 height 32
click at [1128, 460] on button "Add Social Account" at bounding box center [1163, 450] width 152 height 32
click at [1127, 459] on button "Add Social Account" at bounding box center [1163, 450] width 152 height 32
click at [1127, 455] on button "Add Social Account" at bounding box center [1163, 450] width 152 height 32
click at [1122, 441] on button "Add Social Account" at bounding box center [1163, 450] width 152 height 32
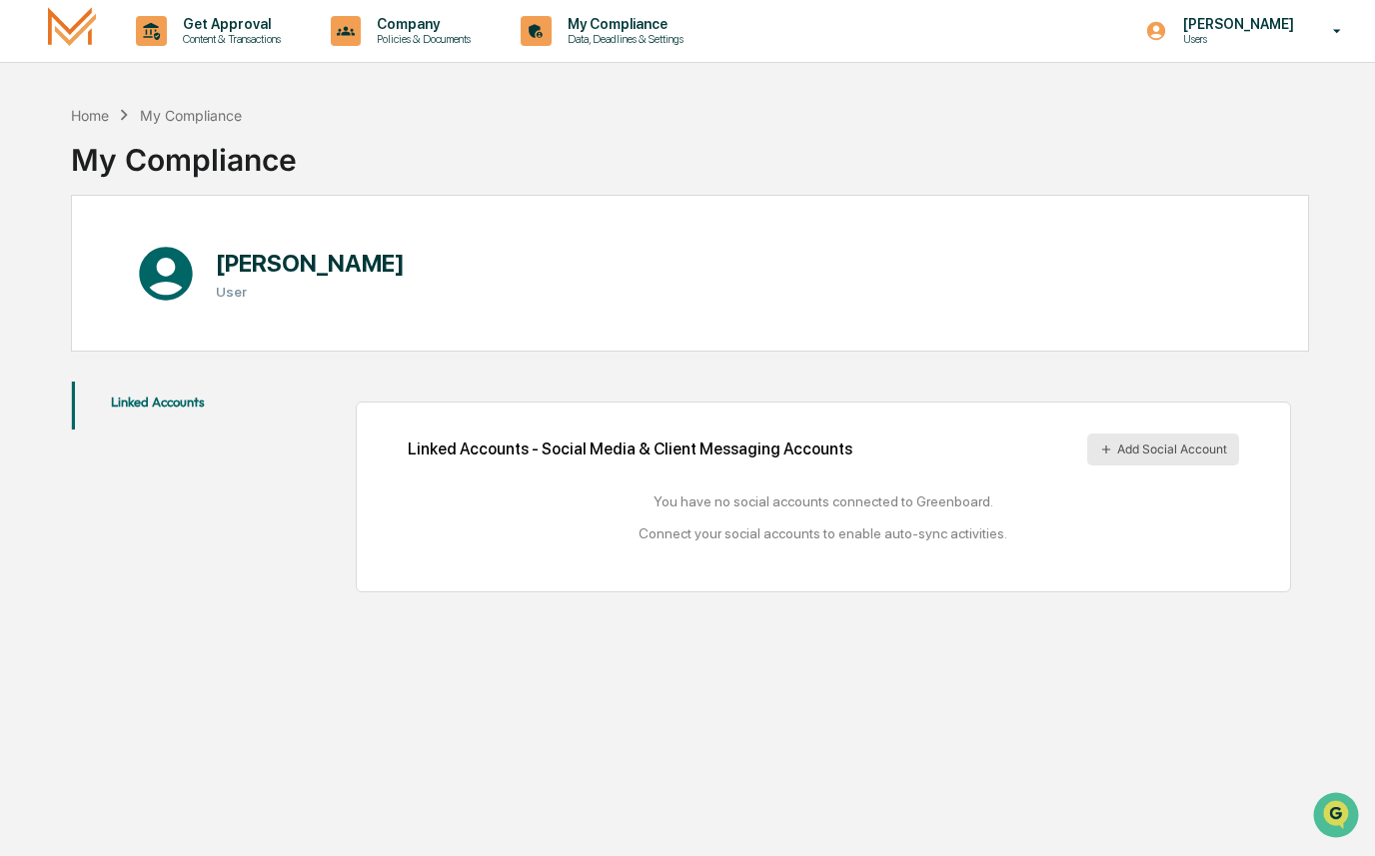
click at [1152, 447] on button "Add Social Account" at bounding box center [1163, 450] width 152 height 32
click at [1152, 446] on button "Add Social Account" at bounding box center [1163, 450] width 152 height 32
click at [101, 112] on div "Home" at bounding box center [90, 115] width 38 height 17
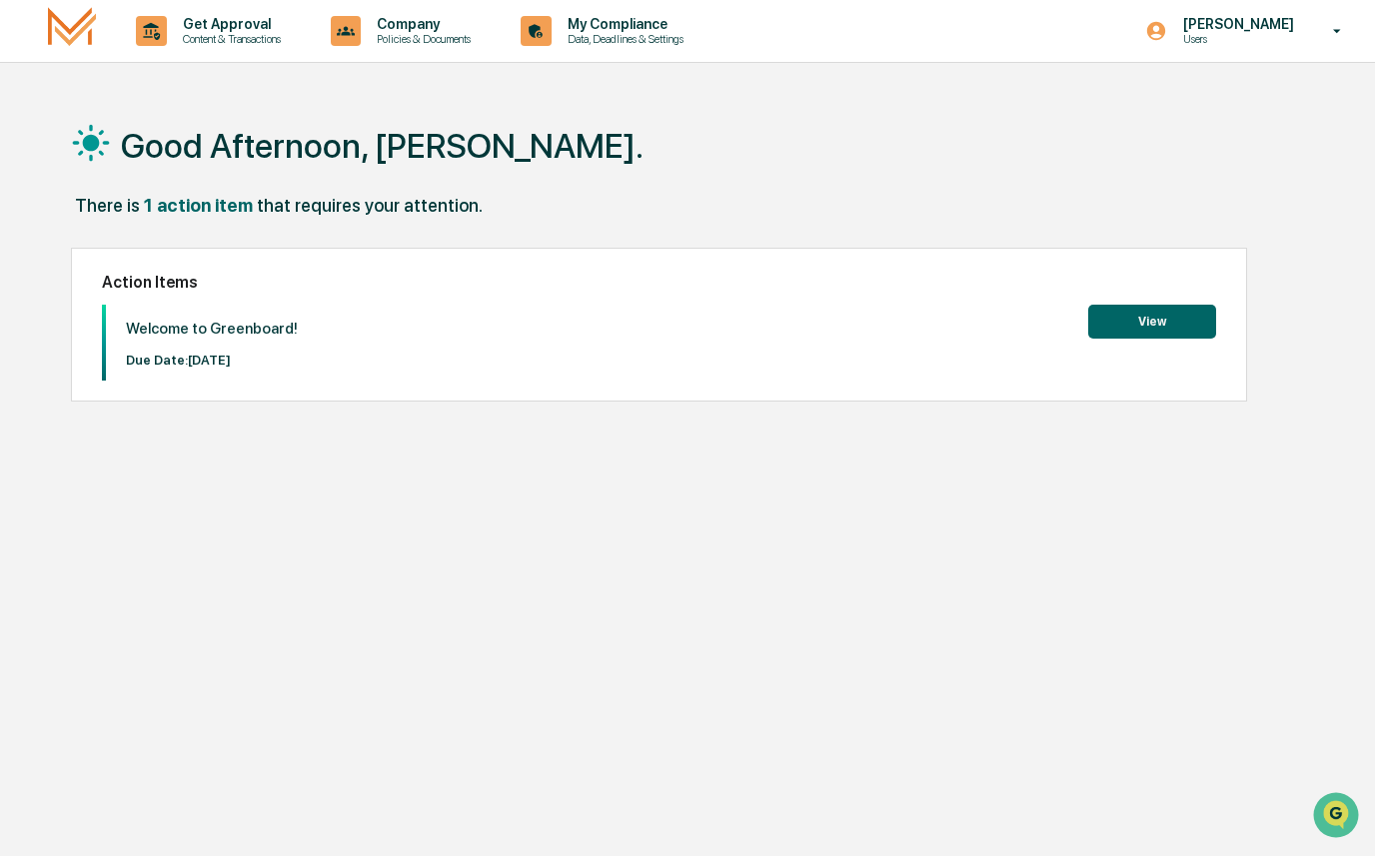
click at [1155, 324] on button "View" at bounding box center [1152, 322] width 128 height 34
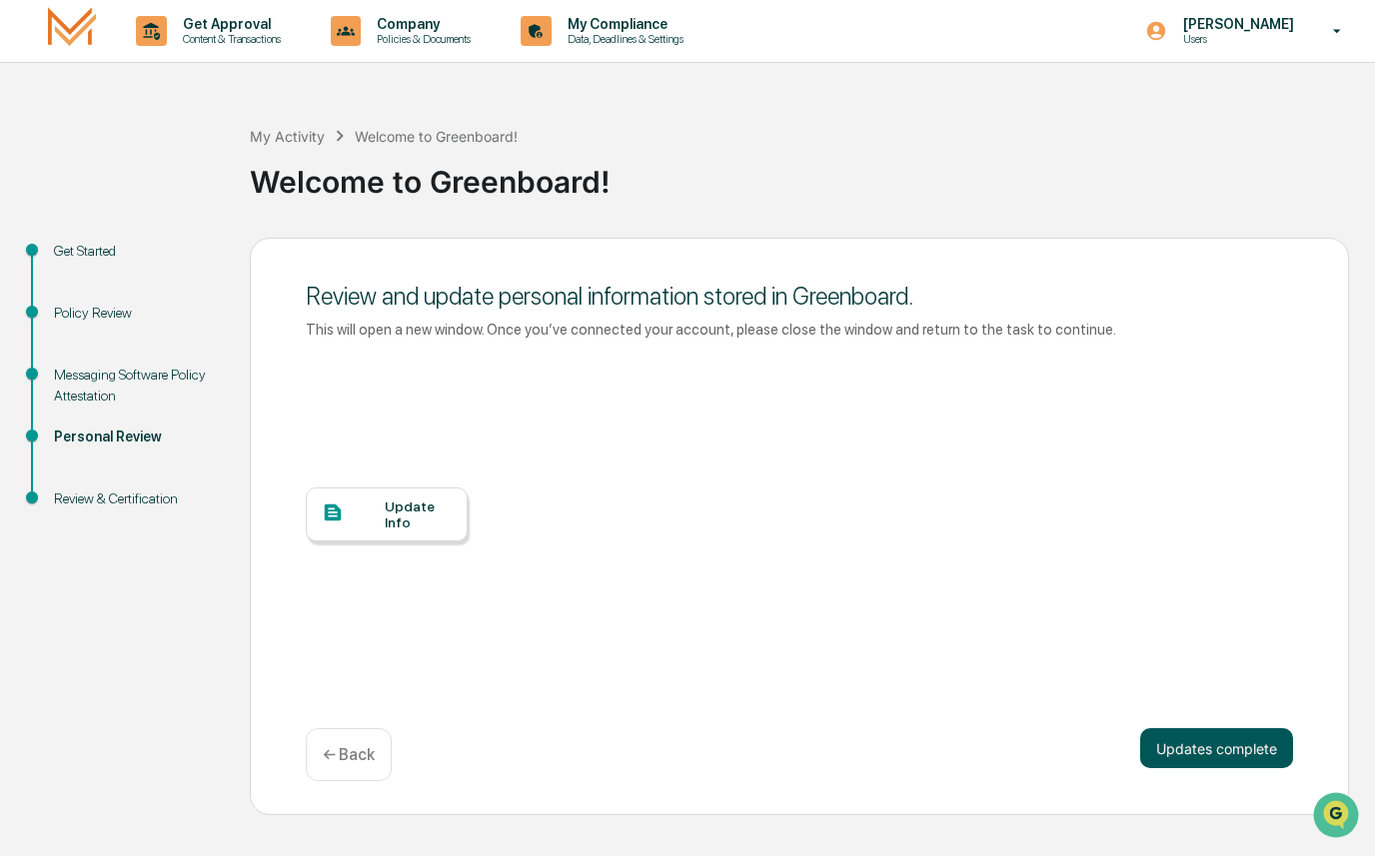
click at [1192, 758] on button "Updates complete" at bounding box center [1216, 748] width 153 height 40
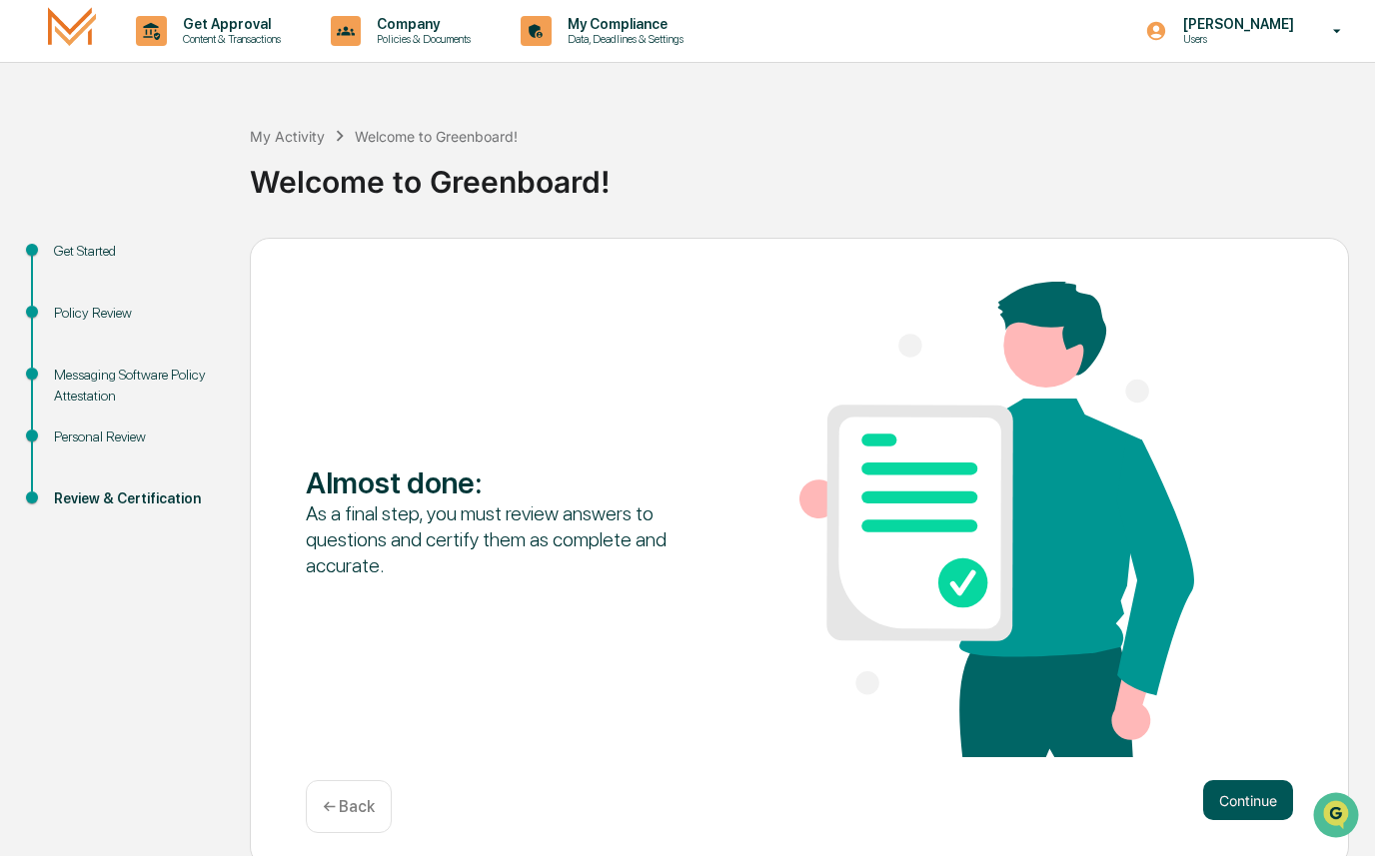
click at [1252, 807] on button "Continue" at bounding box center [1248, 800] width 90 height 40
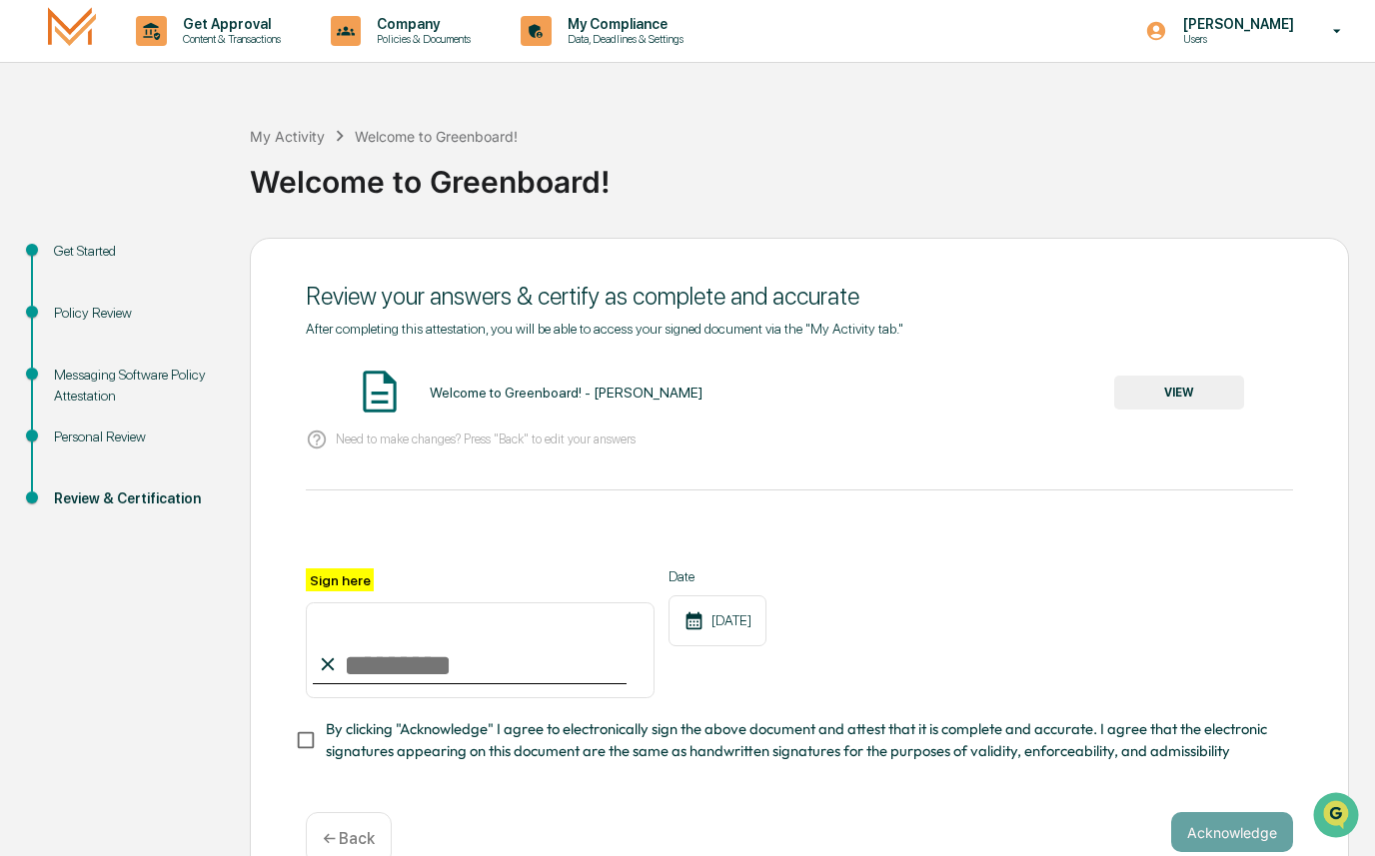
click at [388, 668] on input "Sign here" at bounding box center [480, 650] width 349 height 96
type input "**********"
click at [1236, 824] on button "Acknowledge" at bounding box center [1232, 832] width 122 height 40
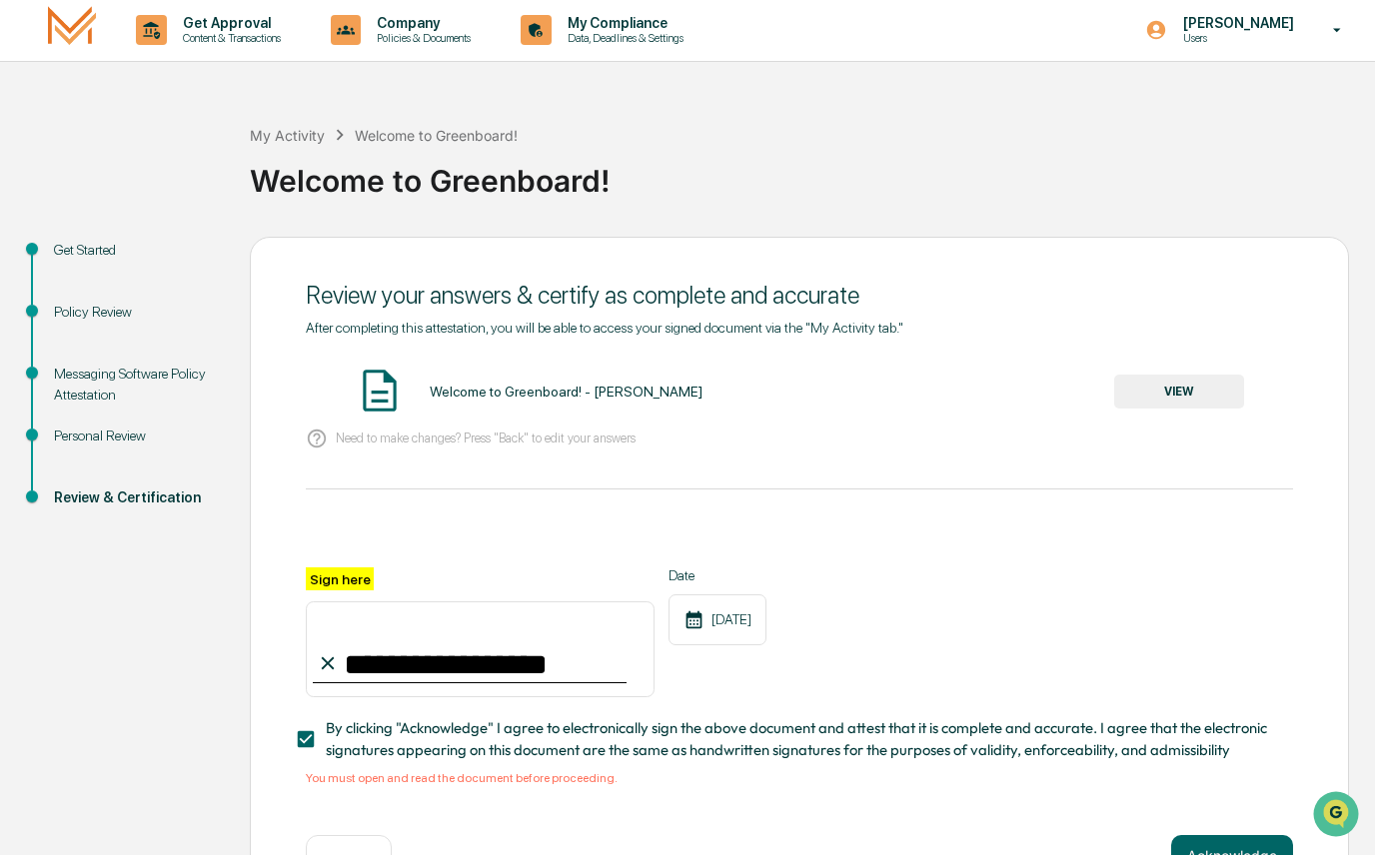
click at [1189, 404] on button "VIEW" at bounding box center [1179, 393] width 130 height 34
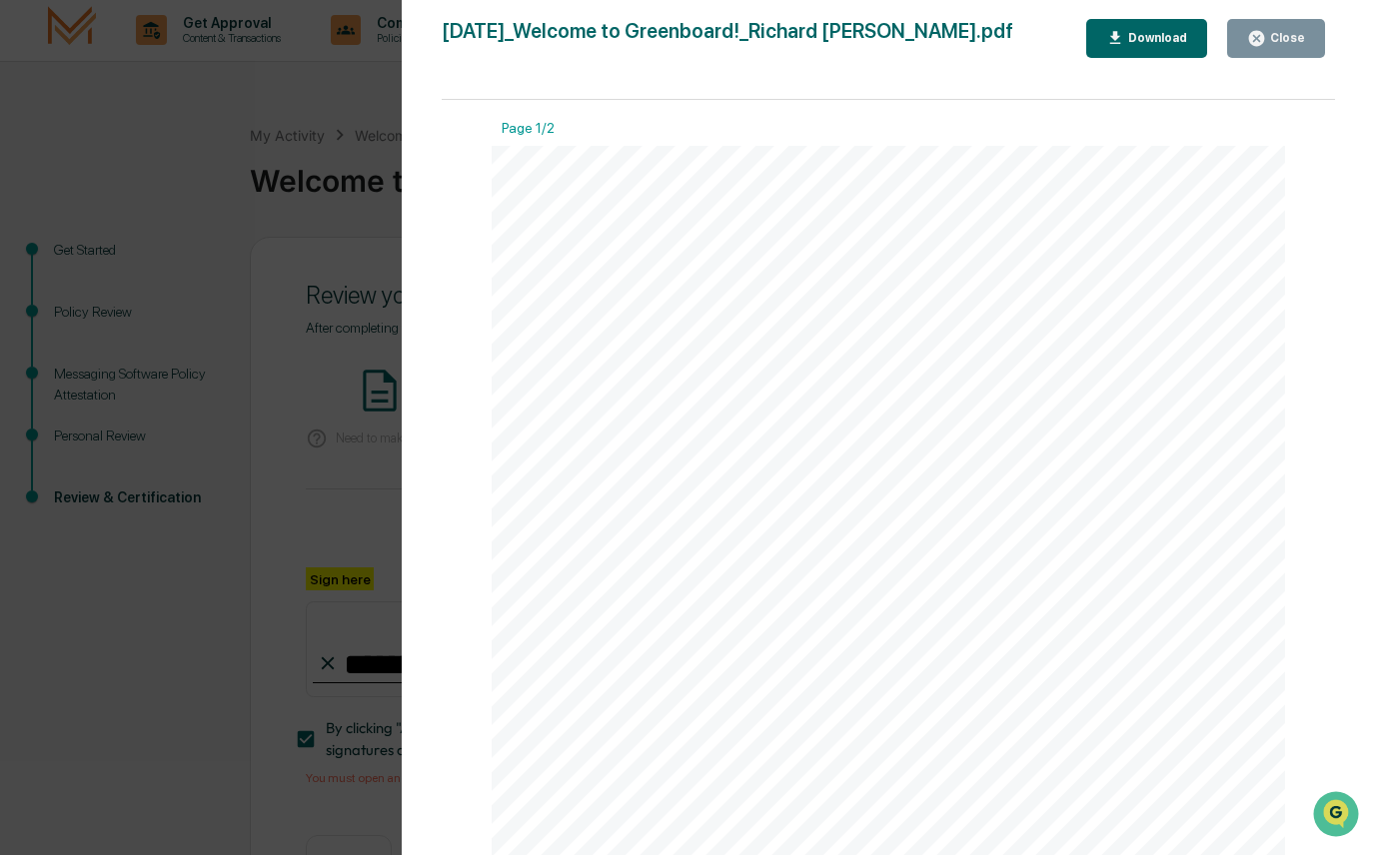
scroll to position [-1, 0]
click at [1254, 38] on icon "button" at bounding box center [1256, 39] width 15 height 15
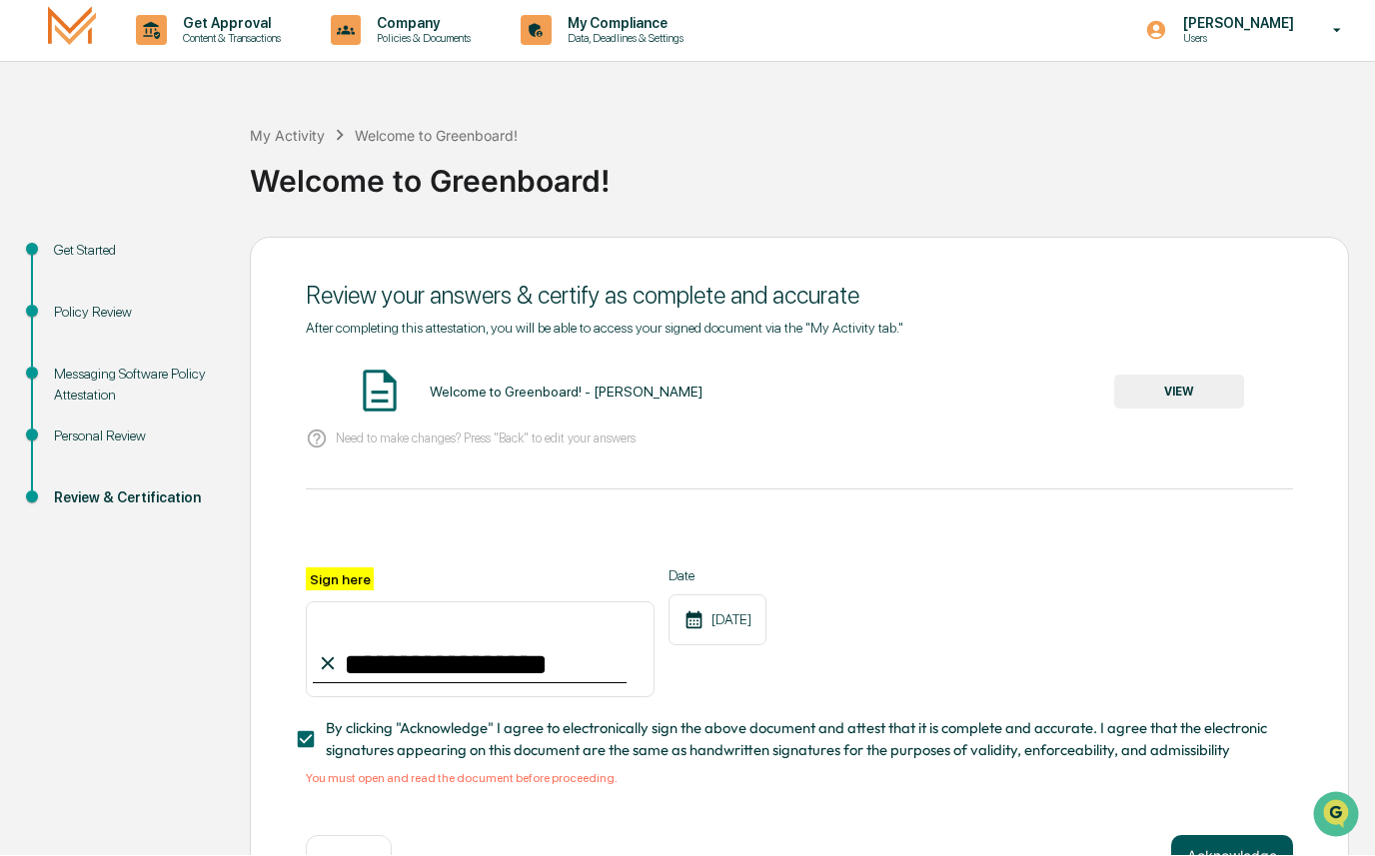
click at [1199, 855] on button "Acknowledge" at bounding box center [1232, 856] width 122 height 40
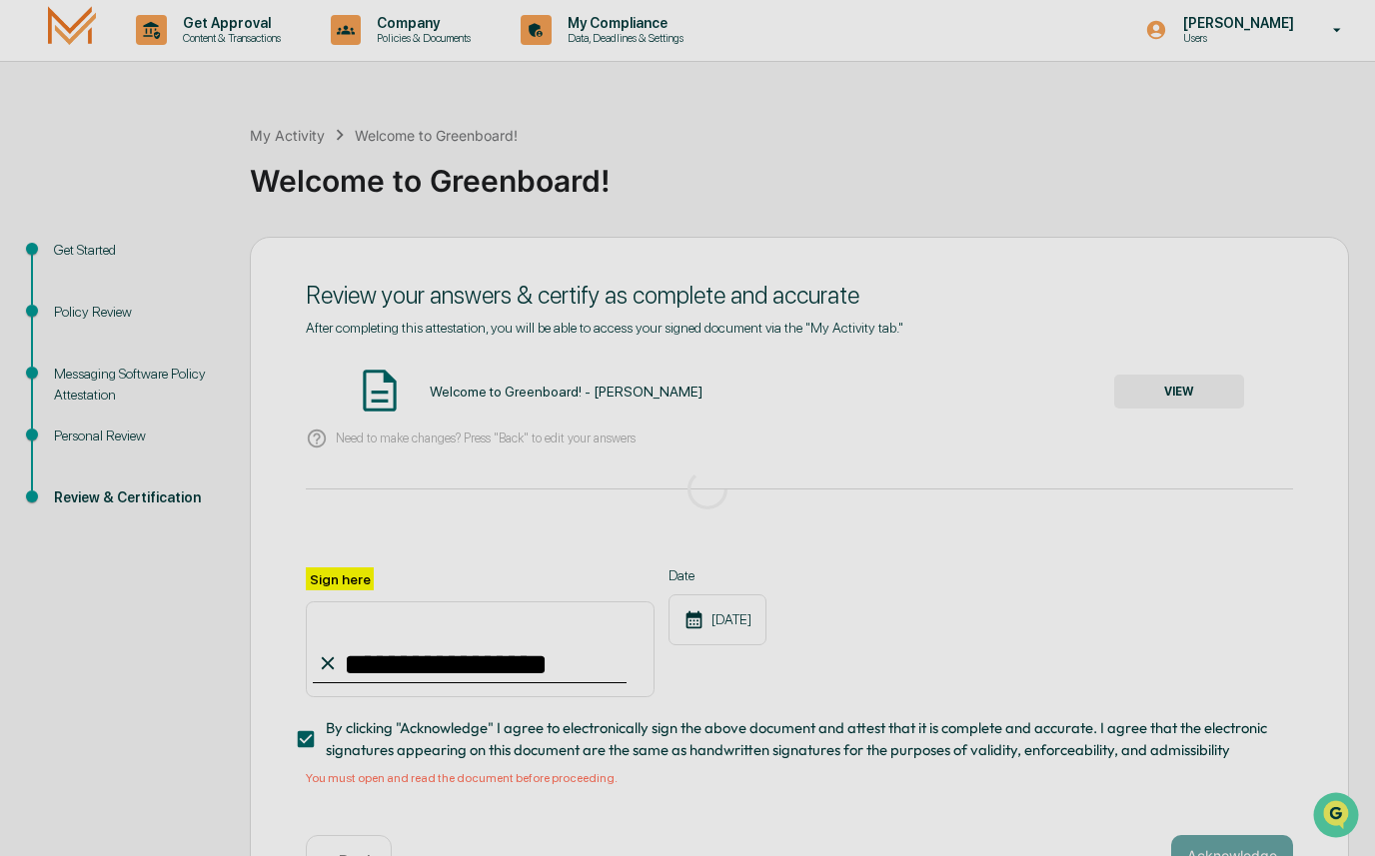
scroll to position [0, 0]
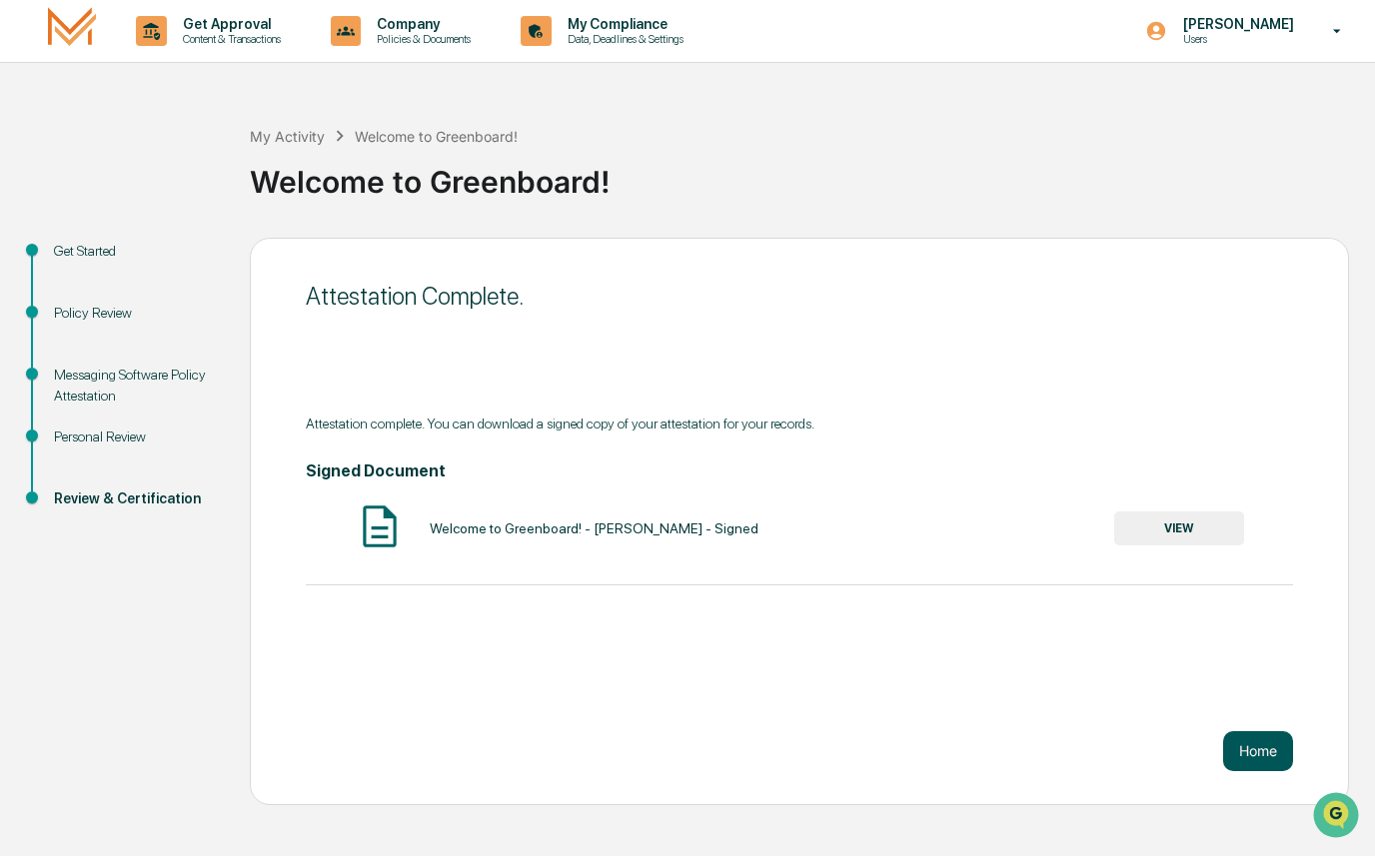
click at [1233, 758] on button "Home" at bounding box center [1258, 751] width 70 height 40
